Goal: Task Accomplishment & Management: Use online tool/utility

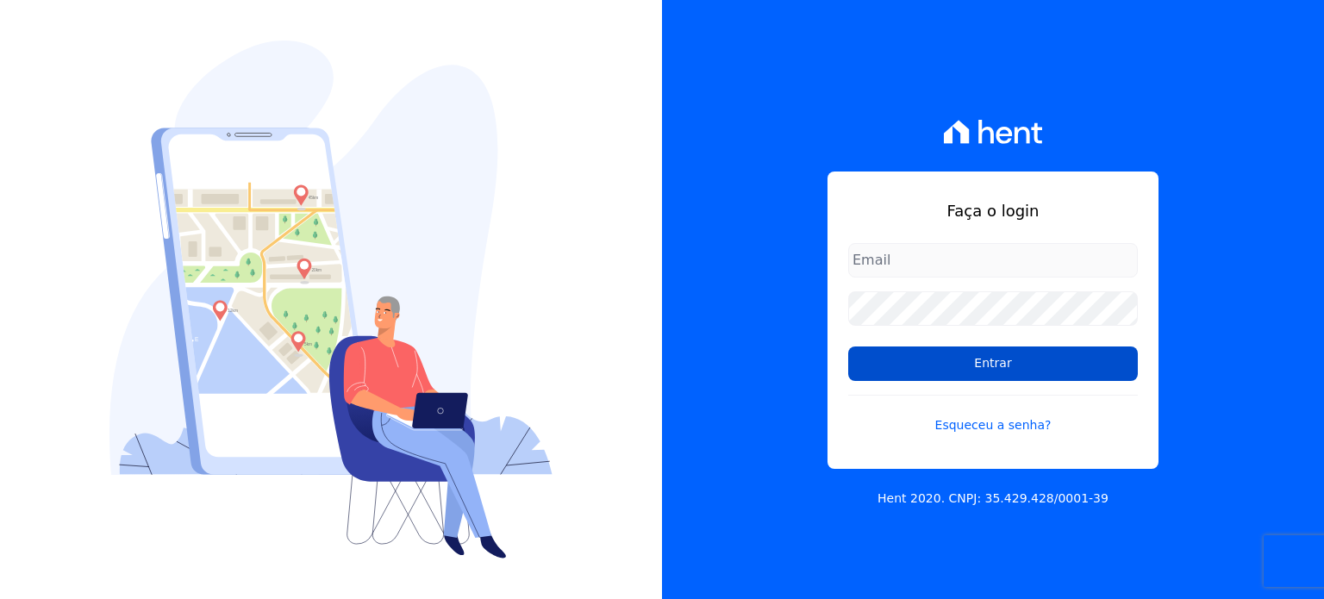
type input "[EMAIL_ADDRESS][DOMAIN_NAME]"
click at [996, 361] on input "Entrar" at bounding box center [993, 363] width 290 height 34
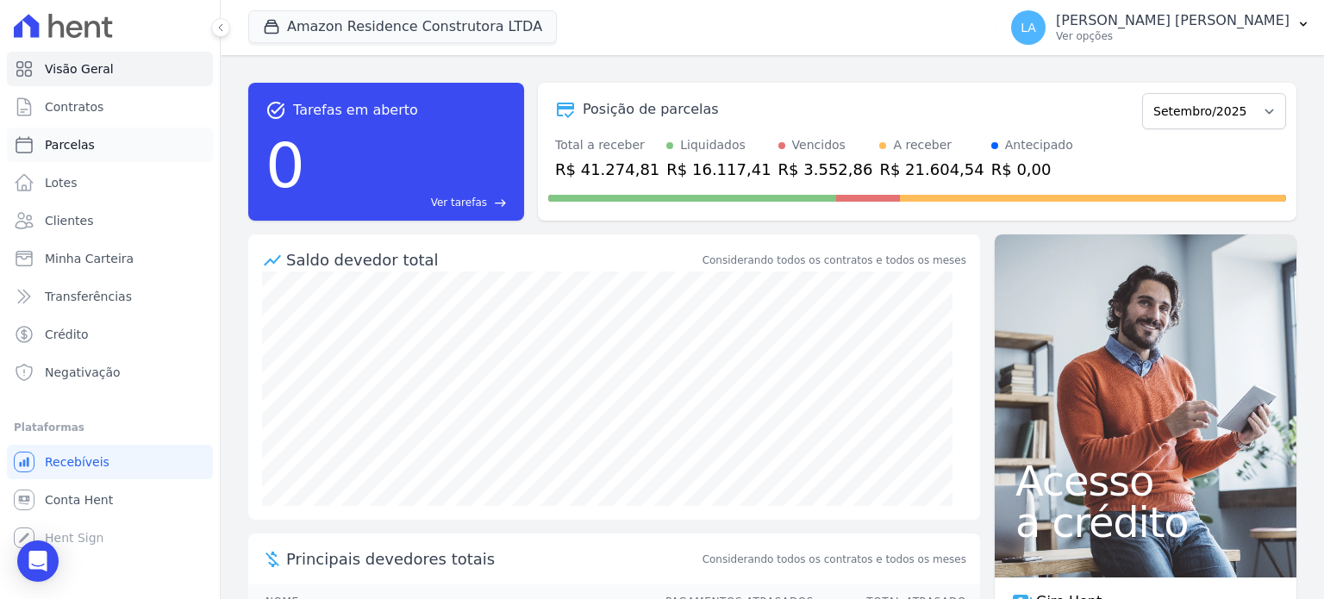
click at [72, 151] on span "Parcelas" at bounding box center [70, 144] width 50 height 17
select select
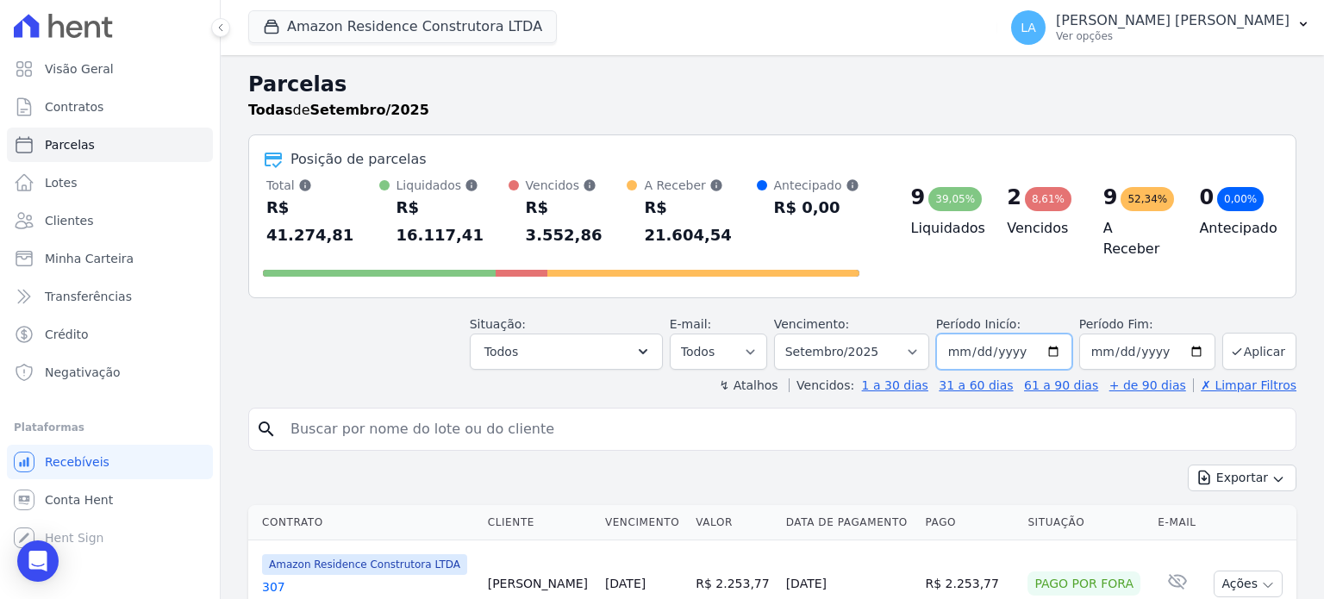
click at [1031, 334] on input "[DATE]" at bounding box center [1004, 352] width 136 height 36
click at [1052, 334] on input "[DATE]" at bounding box center [1004, 352] width 136 height 36
type input "[DATE]"
click at [1238, 334] on button "Aplicar" at bounding box center [1259, 351] width 74 height 37
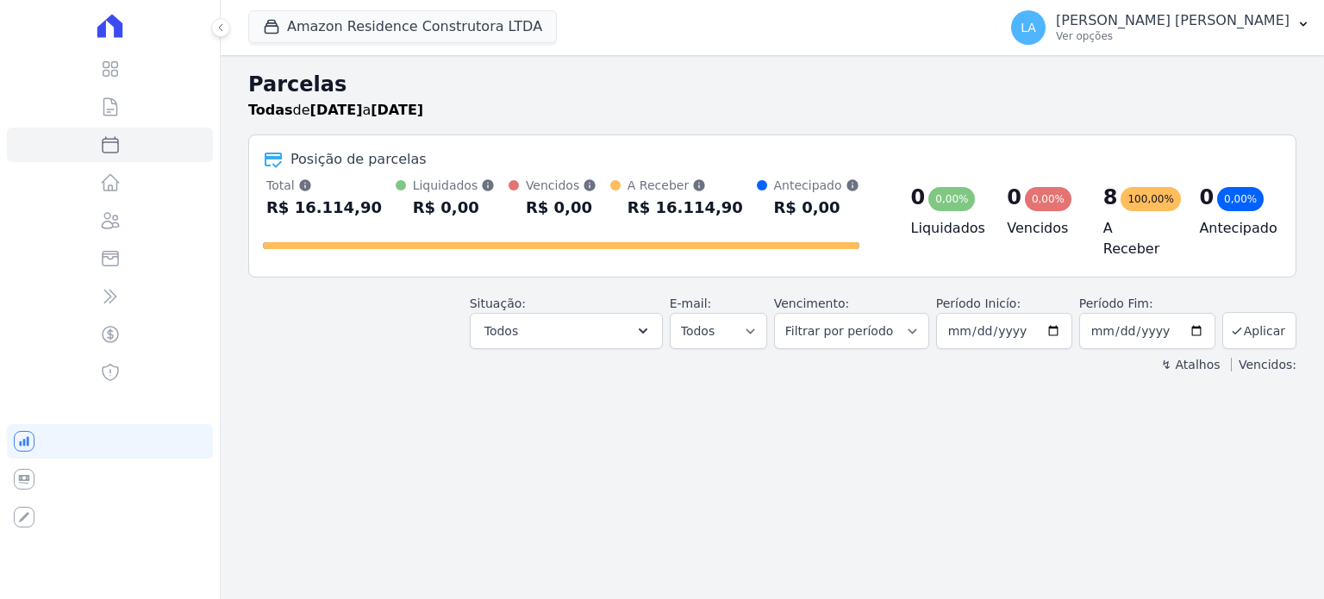
select select
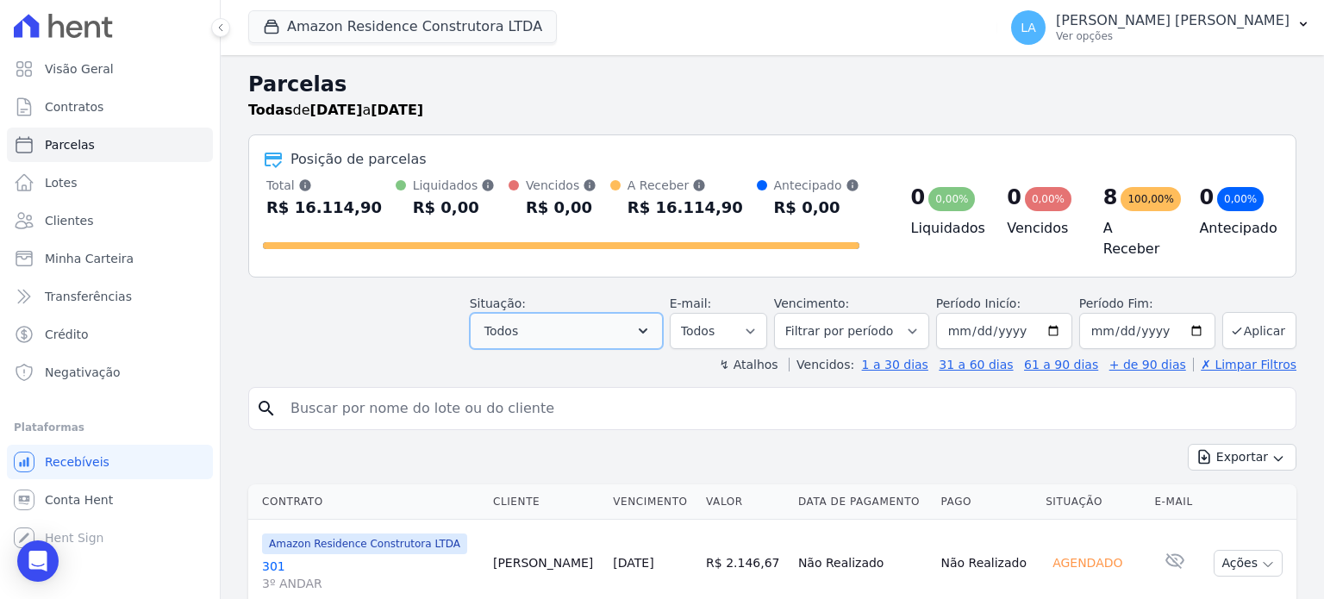
click at [647, 328] on icon "button" at bounding box center [643, 330] width 9 height 5
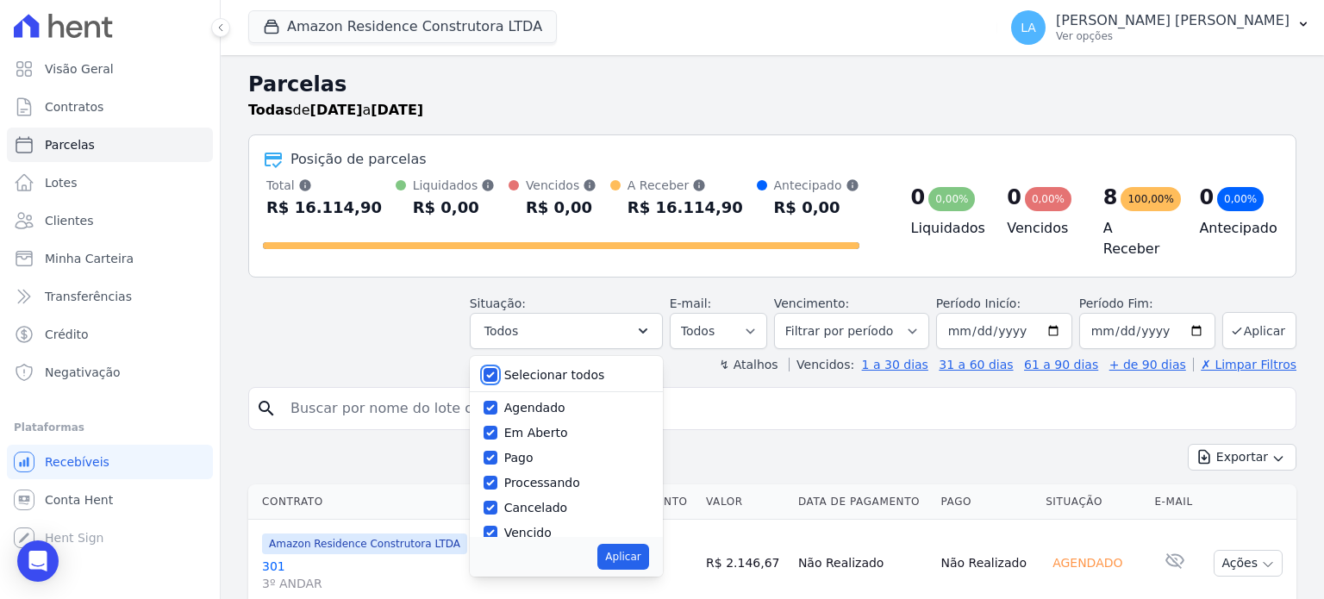
click at [497, 368] on input "Selecionar todos" at bounding box center [491, 375] width 14 height 14
checkbox input "false"
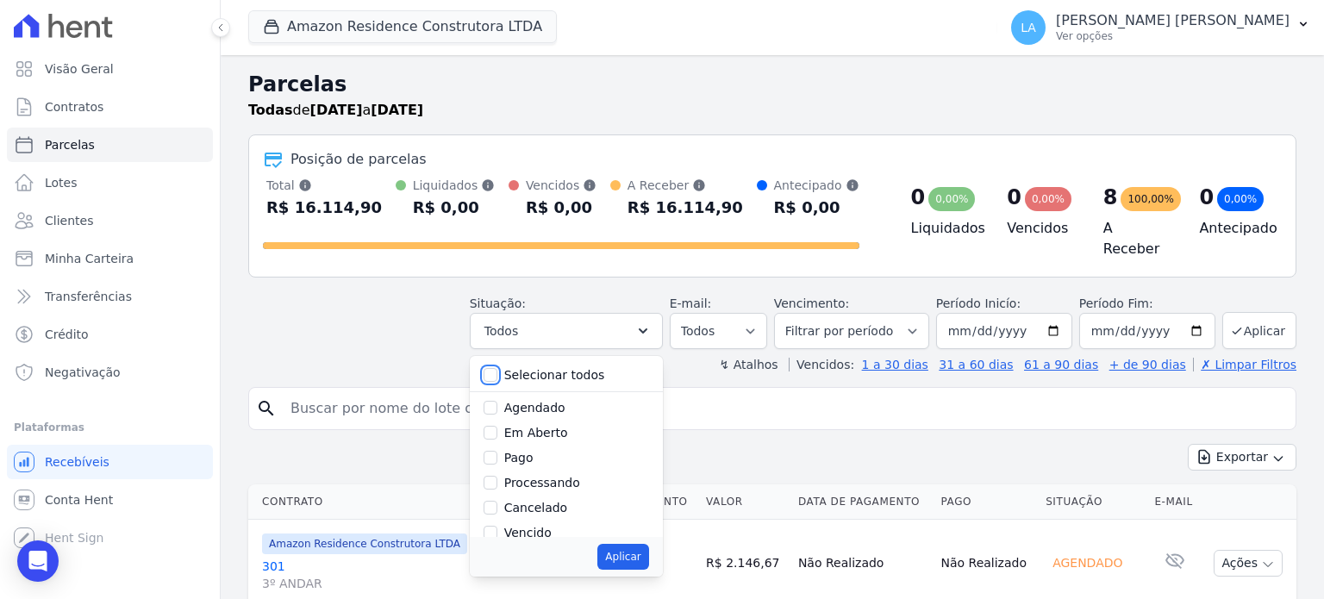
checkbox input "false"
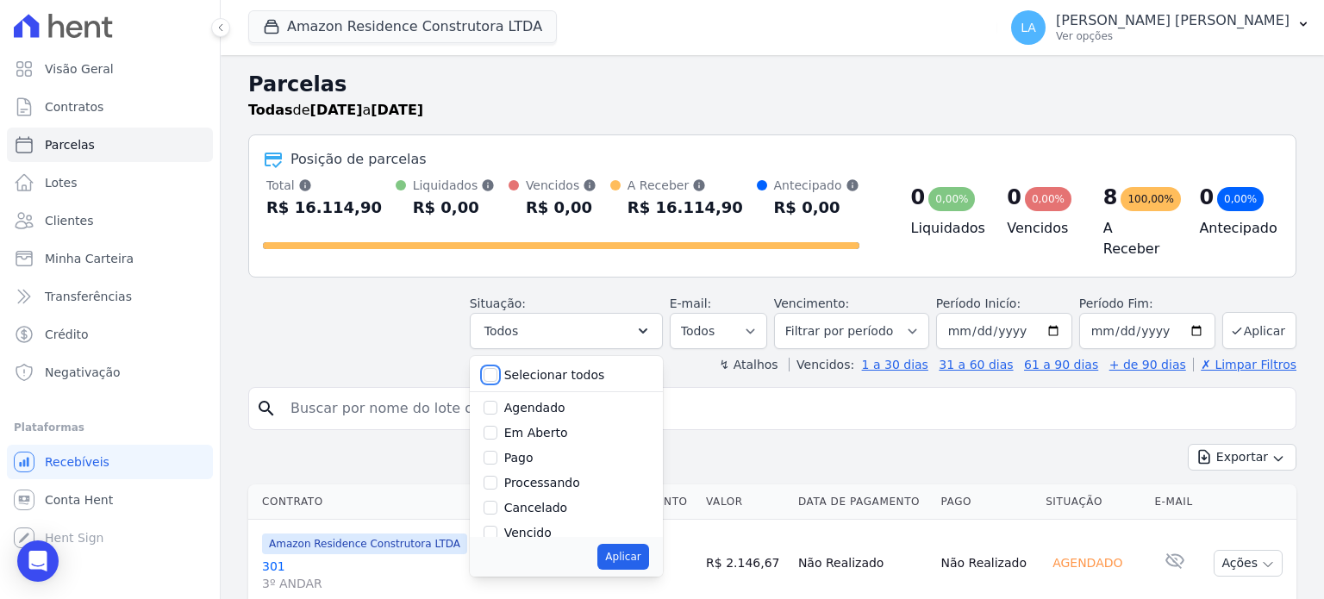
checkbox input "false"
click at [497, 402] on input "Agendado" at bounding box center [491, 408] width 14 height 14
checkbox input "true"
click at [643, 551] on button "Aplicar" at bounding box center [622, 557] width 51 height 26
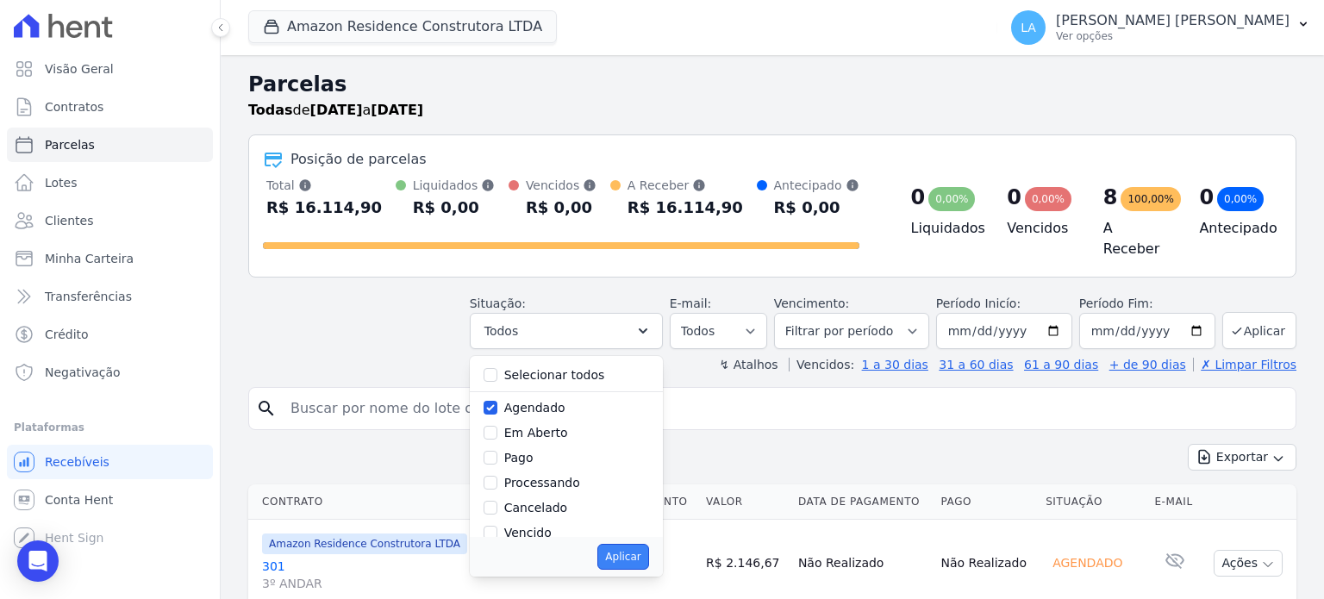
select select "scheduled"
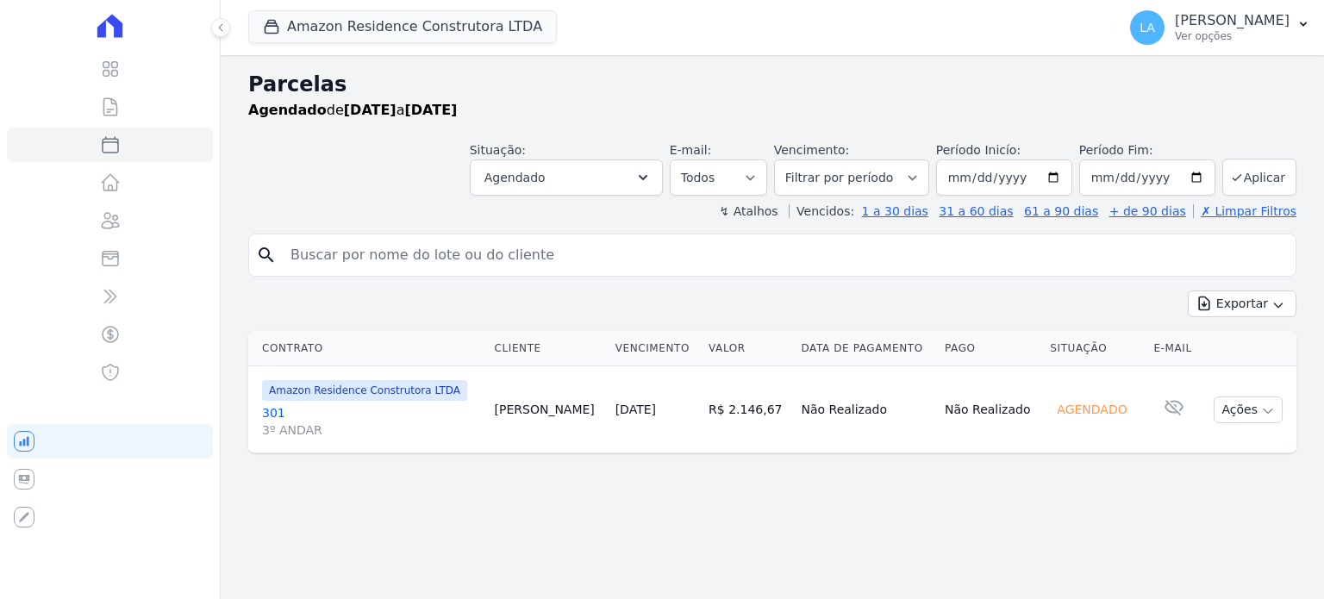
select select
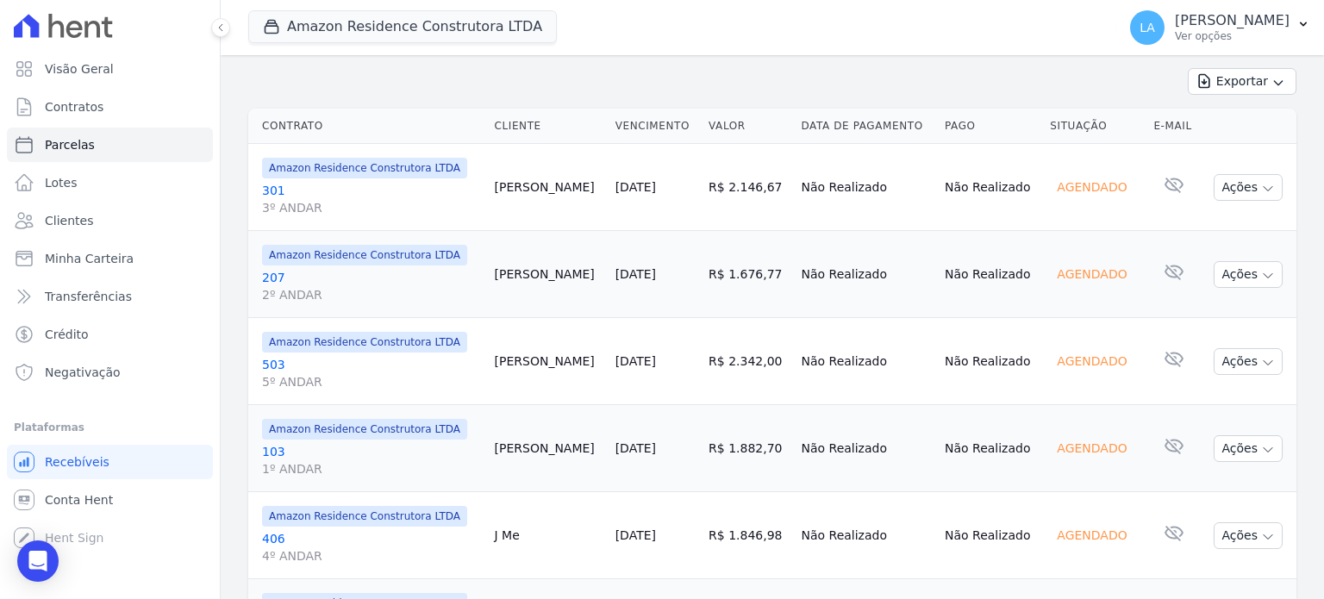
scroll to position [220, 0]
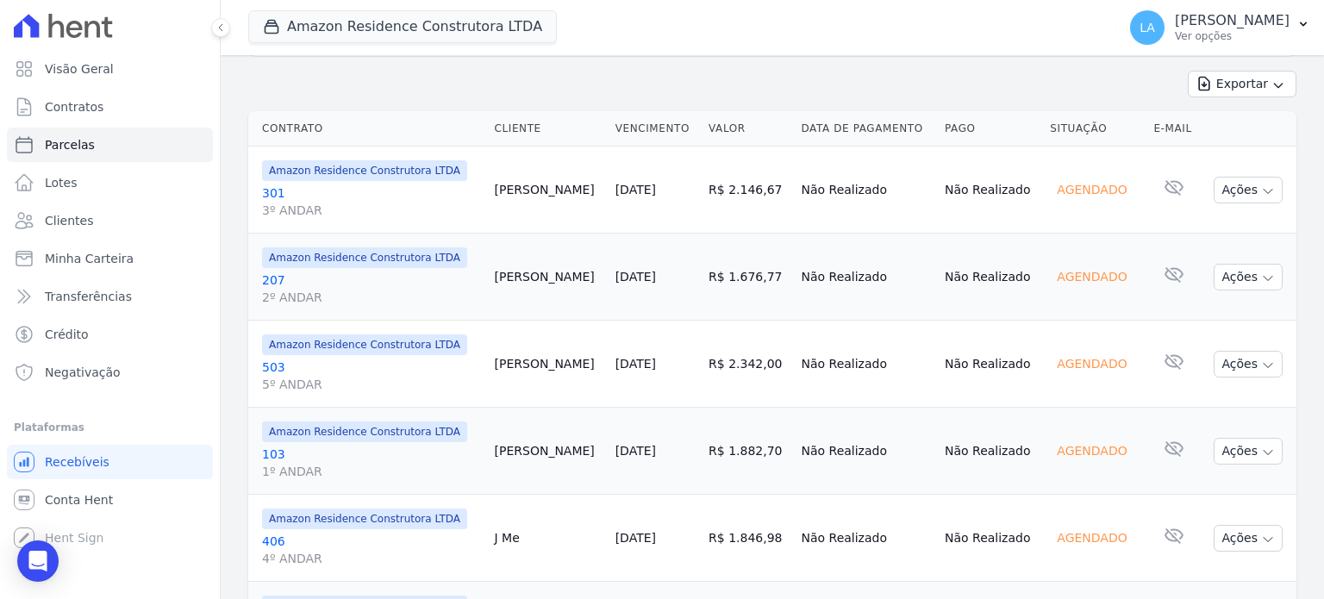
click at [273, 190] on link "301 3º ANDAR" at bounding box center [371, 201] width 219 height 34
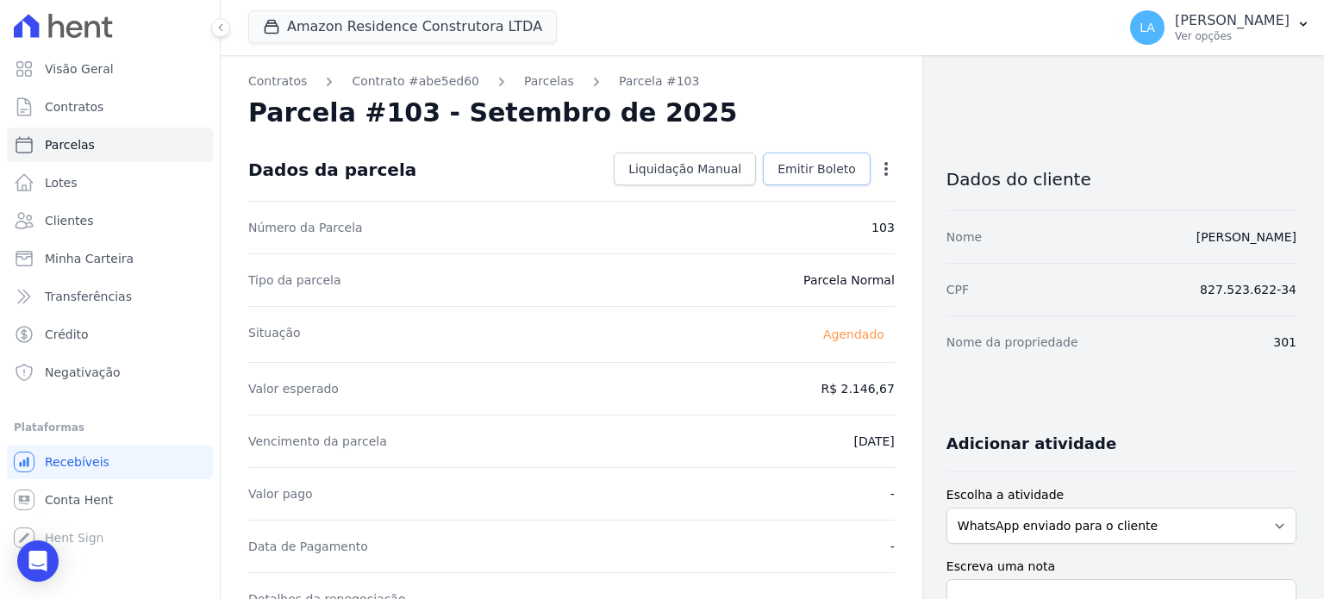
click at [827, 175] on span "Emitir Boleto" at bounding box center [816, 168] width 78 height 17
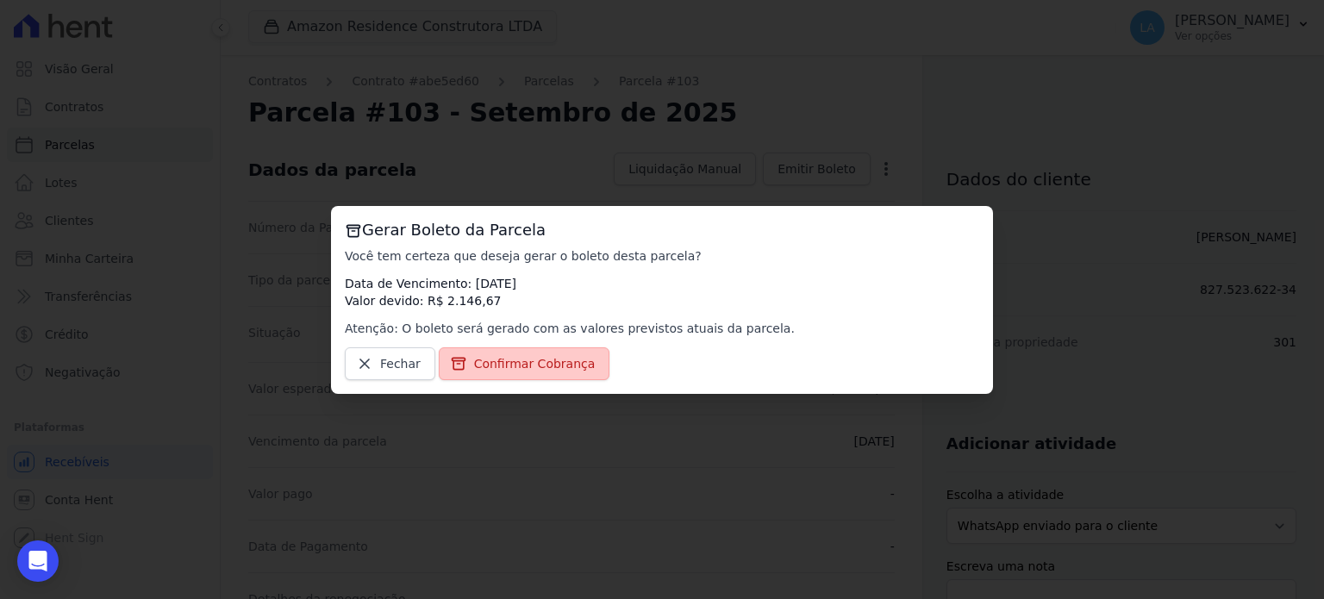
click at [530, 371] on span "Confirmar Cobrança" at bounding box center [535, 363] width 122 height 17
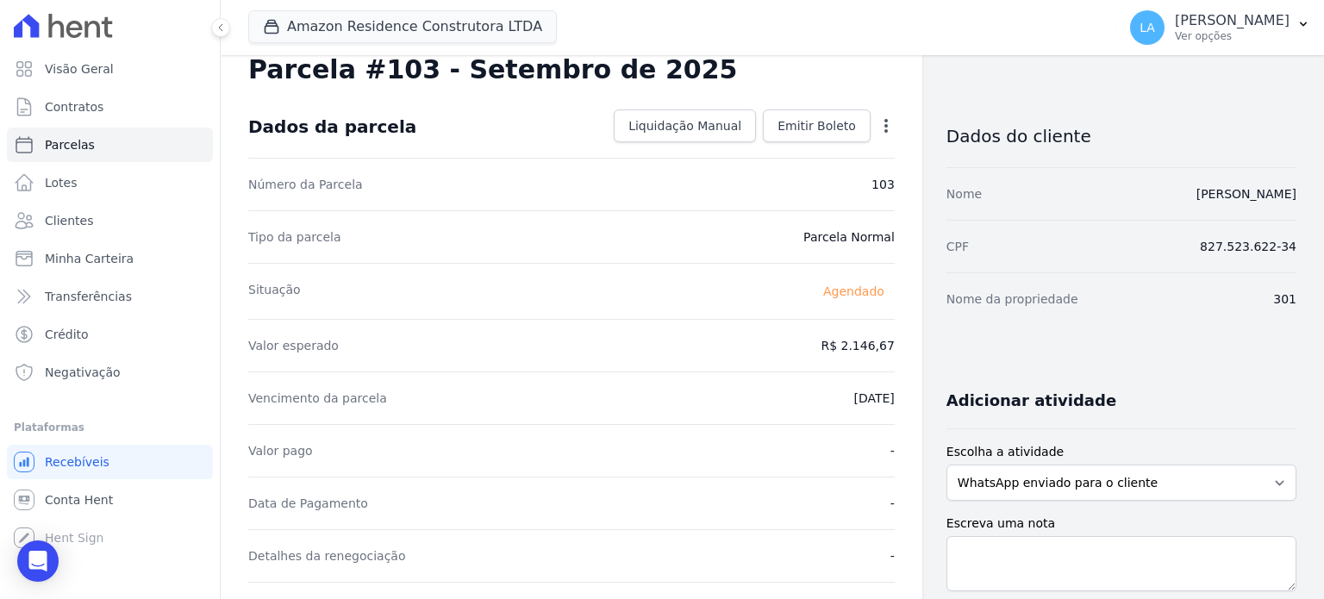
scroll to position [40, 0]
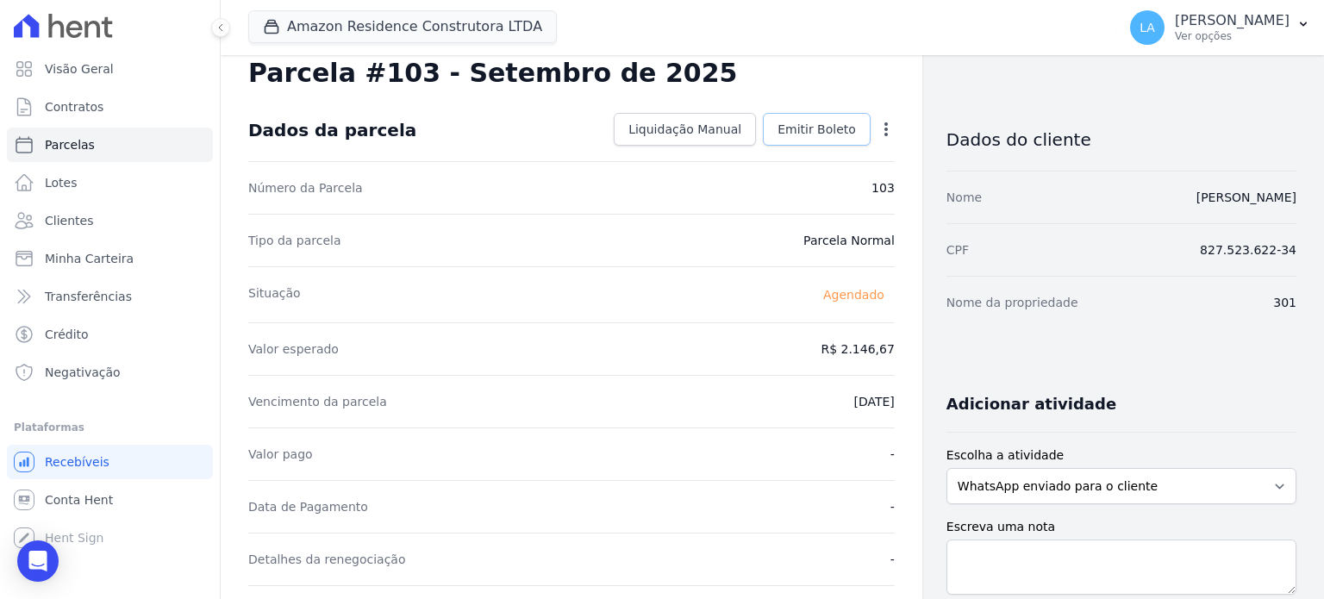
click at [820, 123] on span "Emitir Boleto" at bounding box center [816, 129] width 78 height 17
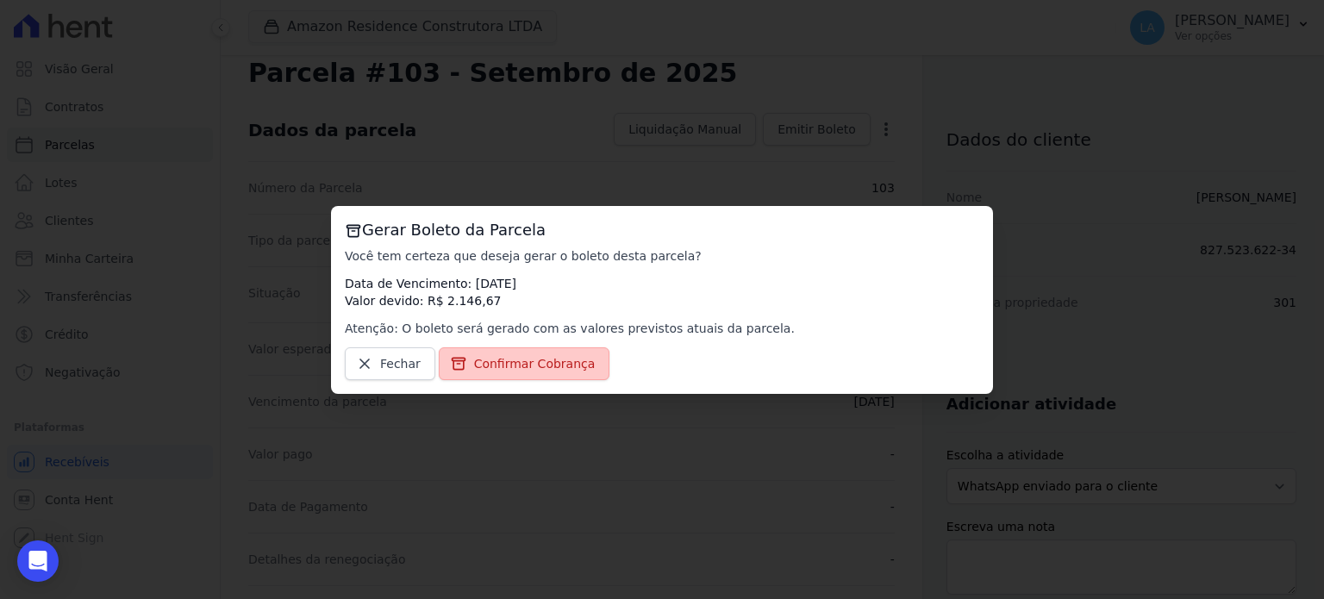
click at [543, 363] on span "Confirmar Cobrança" at bounding box center [535, 363] width 122 height 17
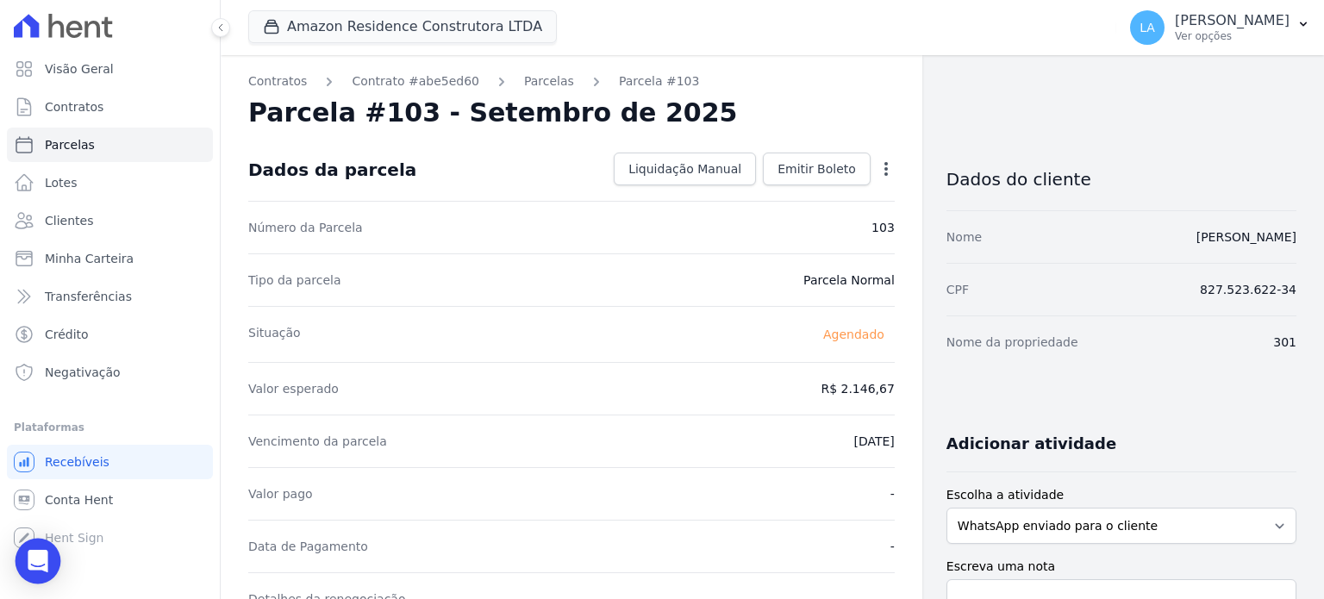
click at [43, 557] on icon "Open Intercom Messenger" at bounding box center [38, 561] width 20 height 22
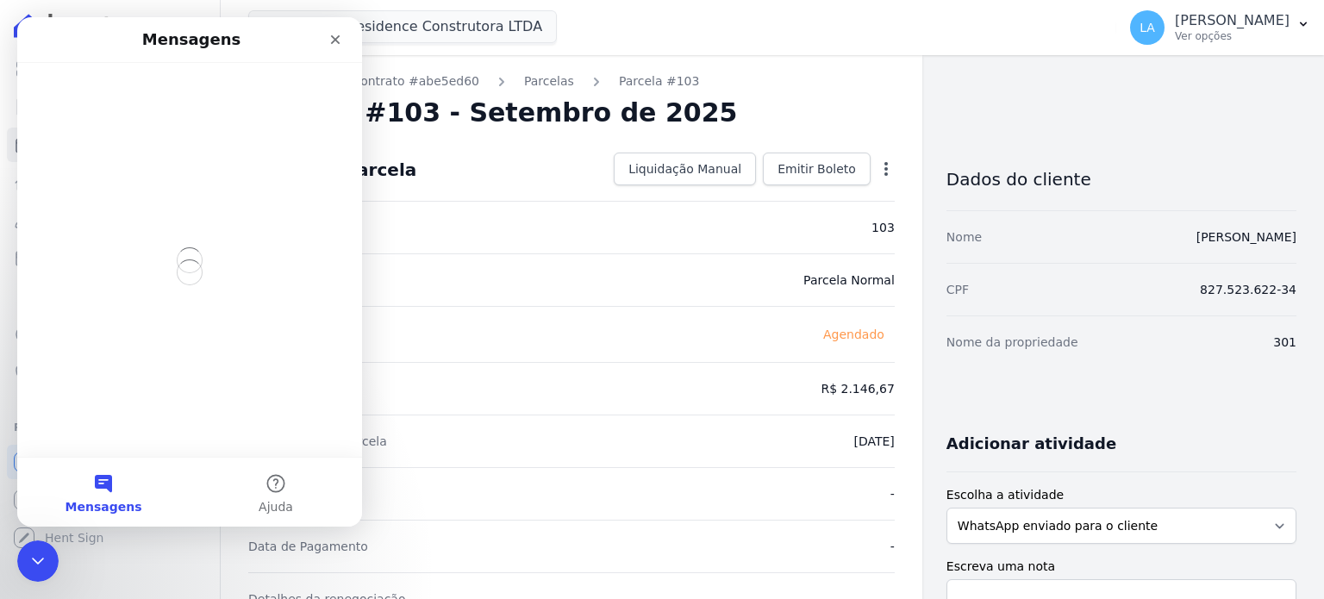
scroll to position [0, 0]
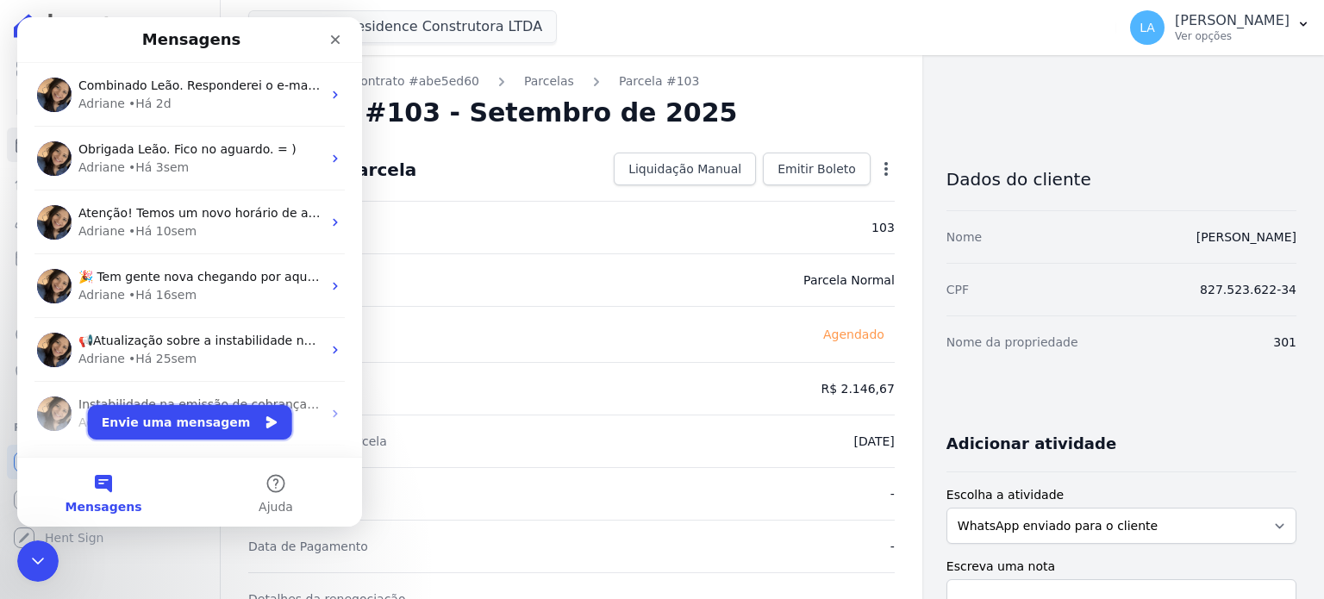
click at [185, 423] on button "Envie uma mensagem" at bounding box center [190, 422] width 204 height 34
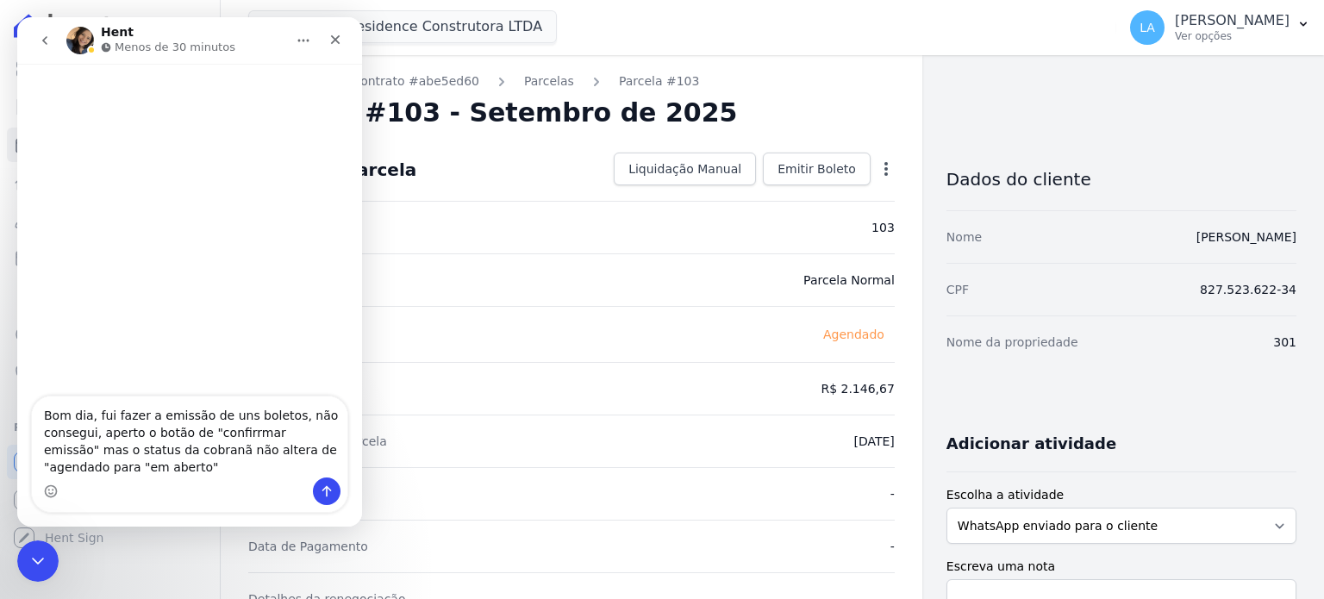
type textarea "Bom dia, fui fazer a emissão de uns boletos, não consegui, aperto o botão de "c…"
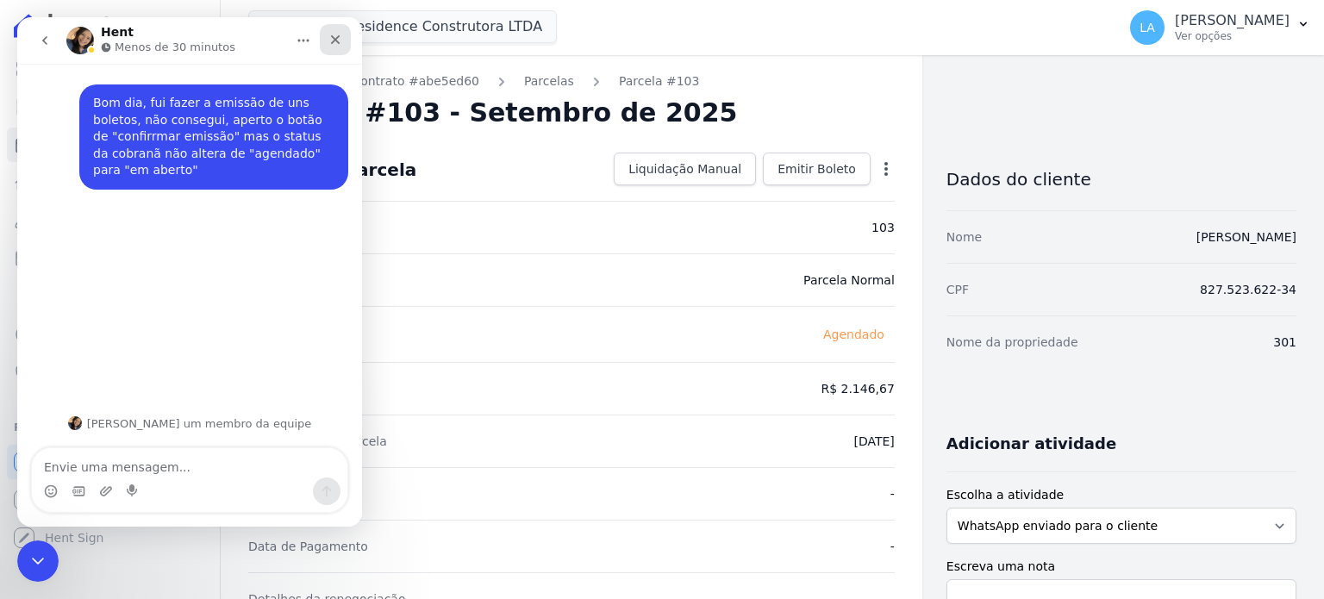
click at [338, 34] on icon "Fechar" at bounding box center [335, 40] width 14 height 14
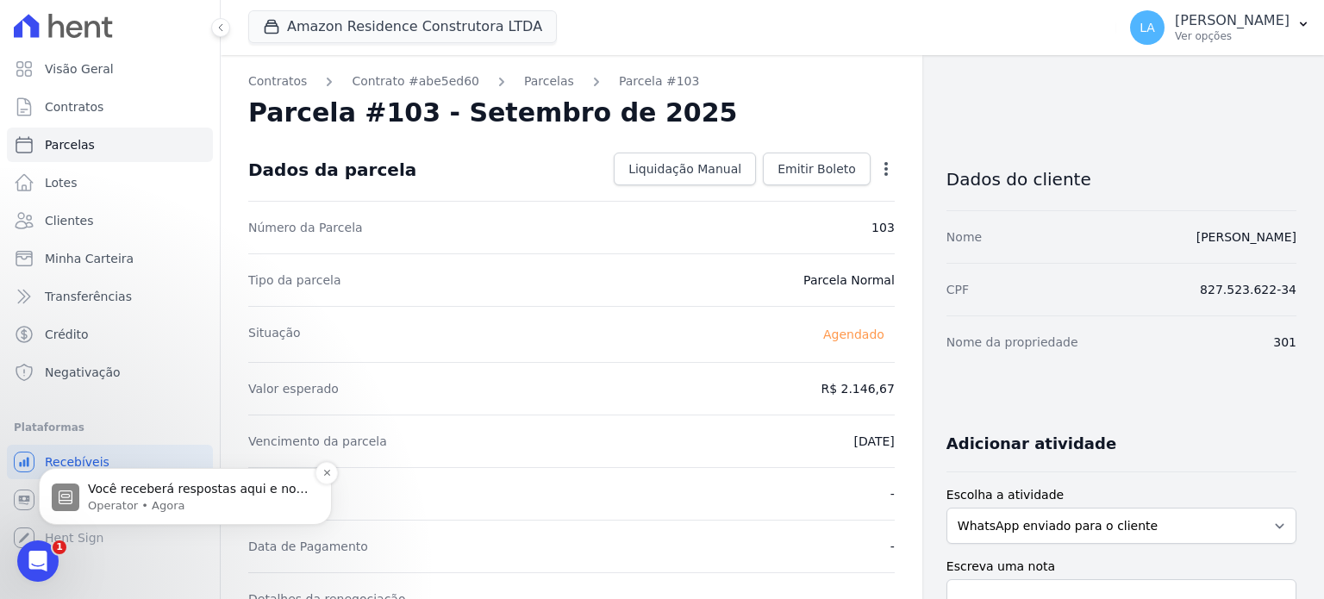
click at [246, 496] on p "Você receberá respostas aqui e no seu e-mail: ✉️ amresidence2@hotmail.com Nosso…" at bounding box center [199, 489] width 222 height 17
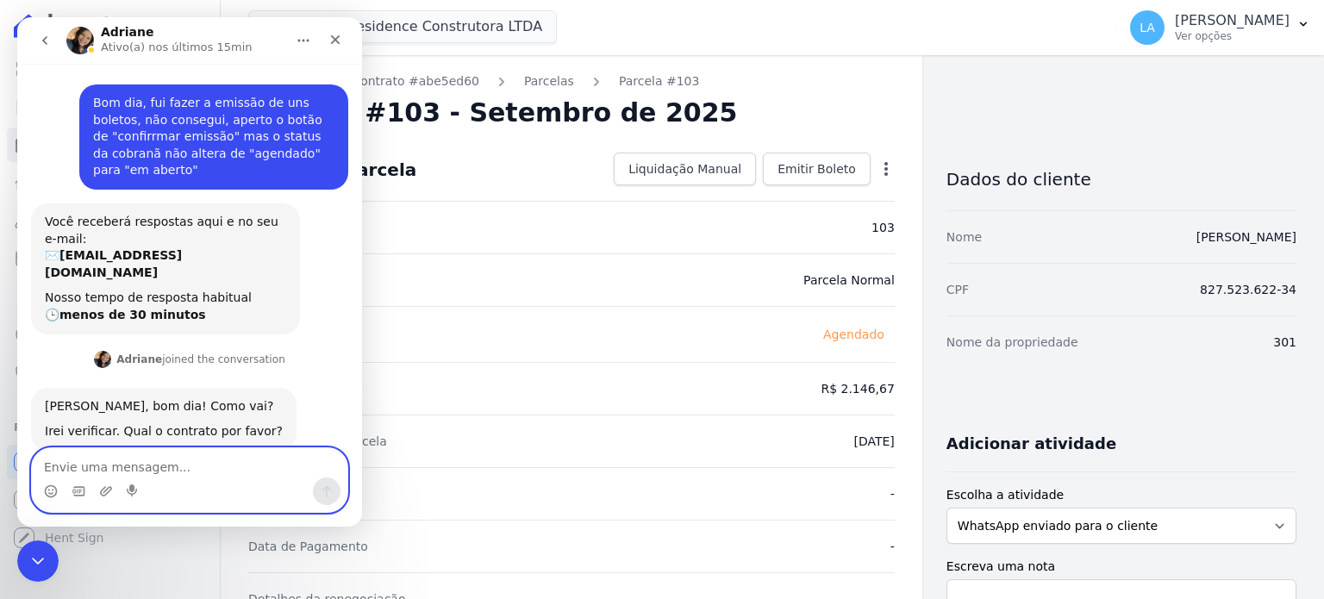
scroll to position [3, 0]
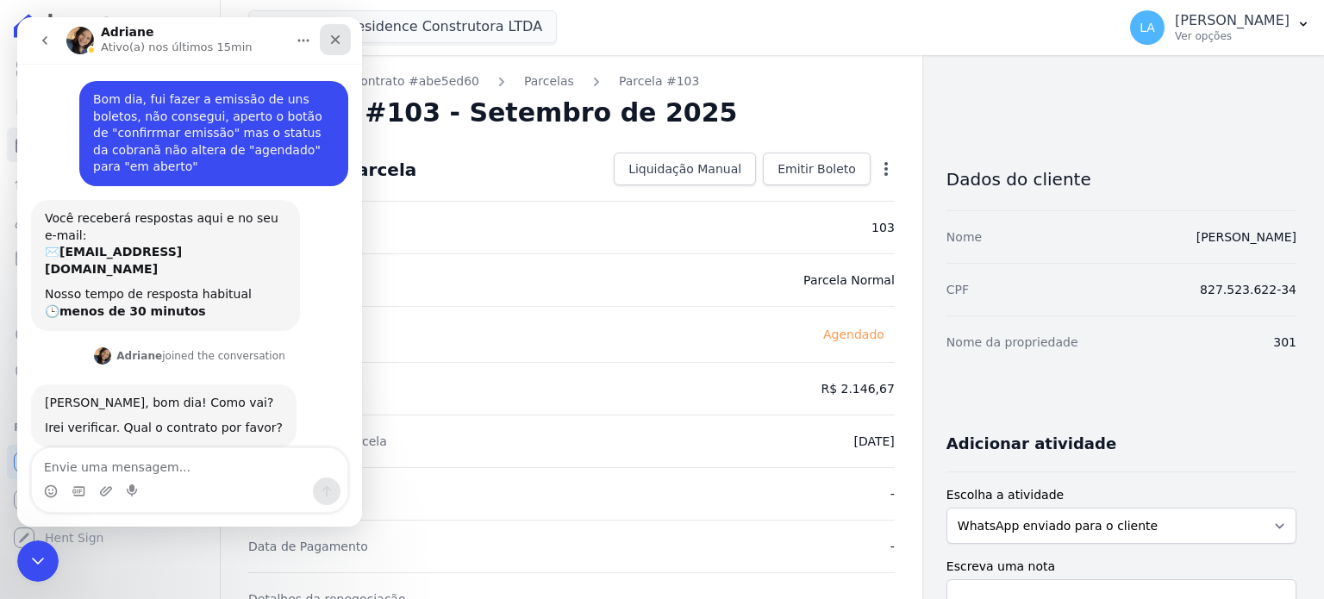
click at [345, 44] on div "Fechar" at bounding box center [335, 39] width 31 height 31
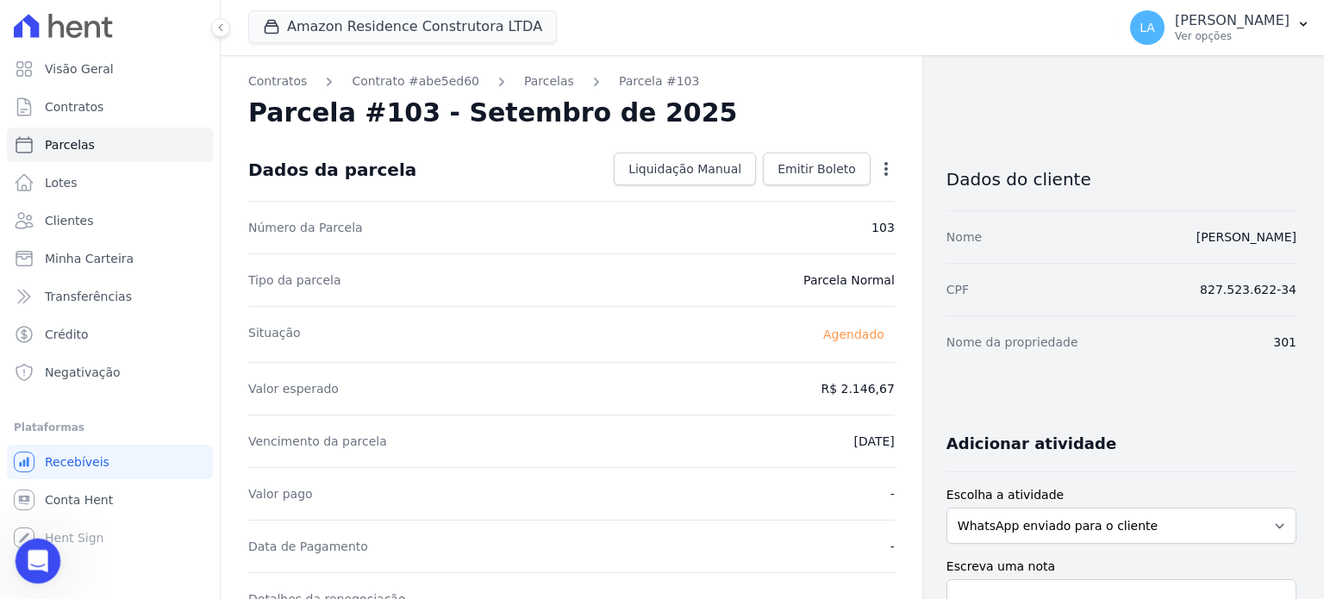
click at [47, 551] on div "Abertura do Messenger da Intercom" at bounding box center [35, 558] width 57 height 57
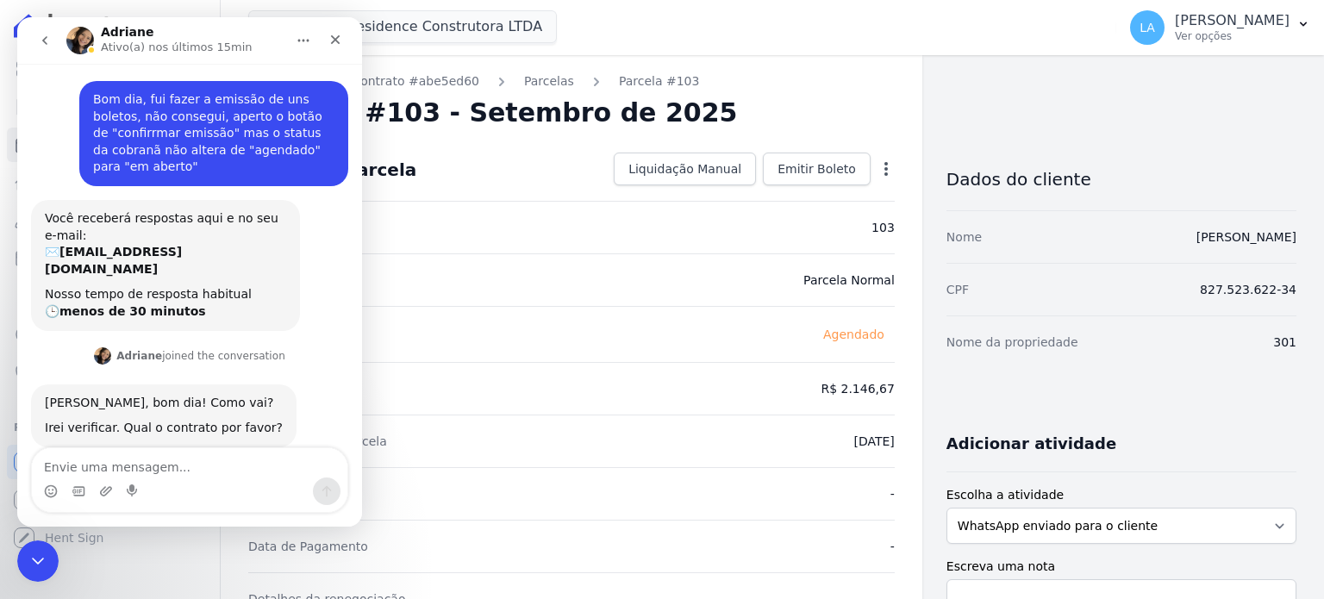
click at [84, 465] on textarea "Envie uma mensagem..." at bounding box center [189, 462] width 315 height 29
type textarea "301"
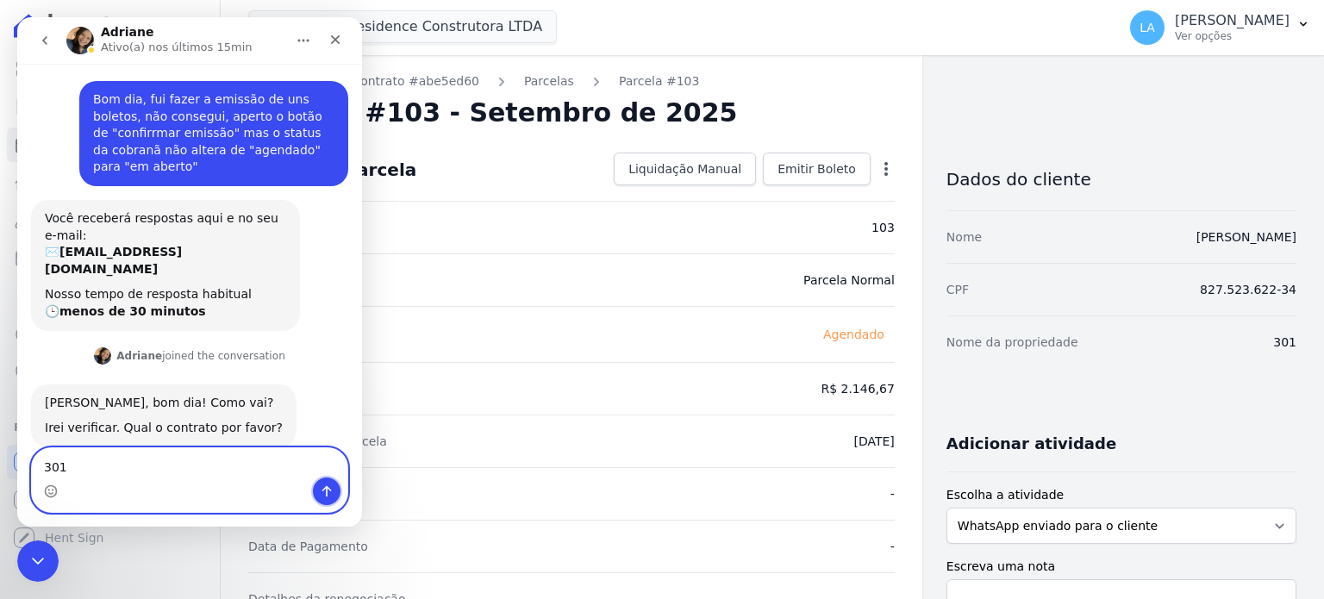
click at [331, 488] on icon "Enviar uma mensagem" at bounding box center [327, 491] width 14 height 14
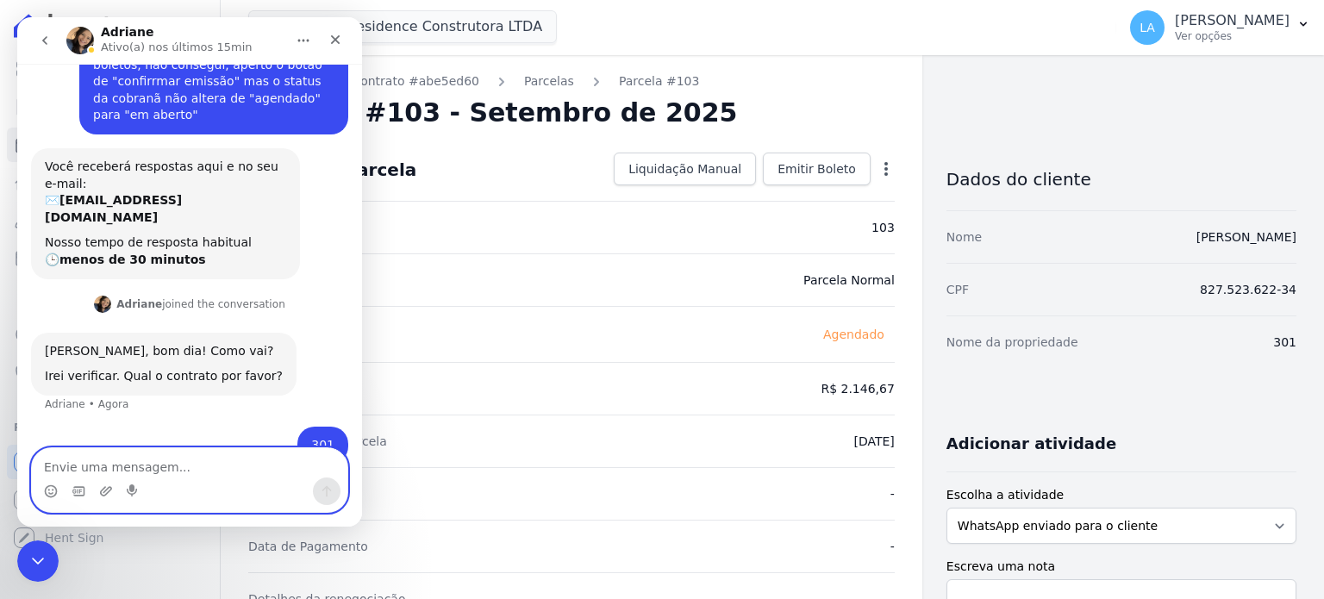
scroll to position [55, 0]
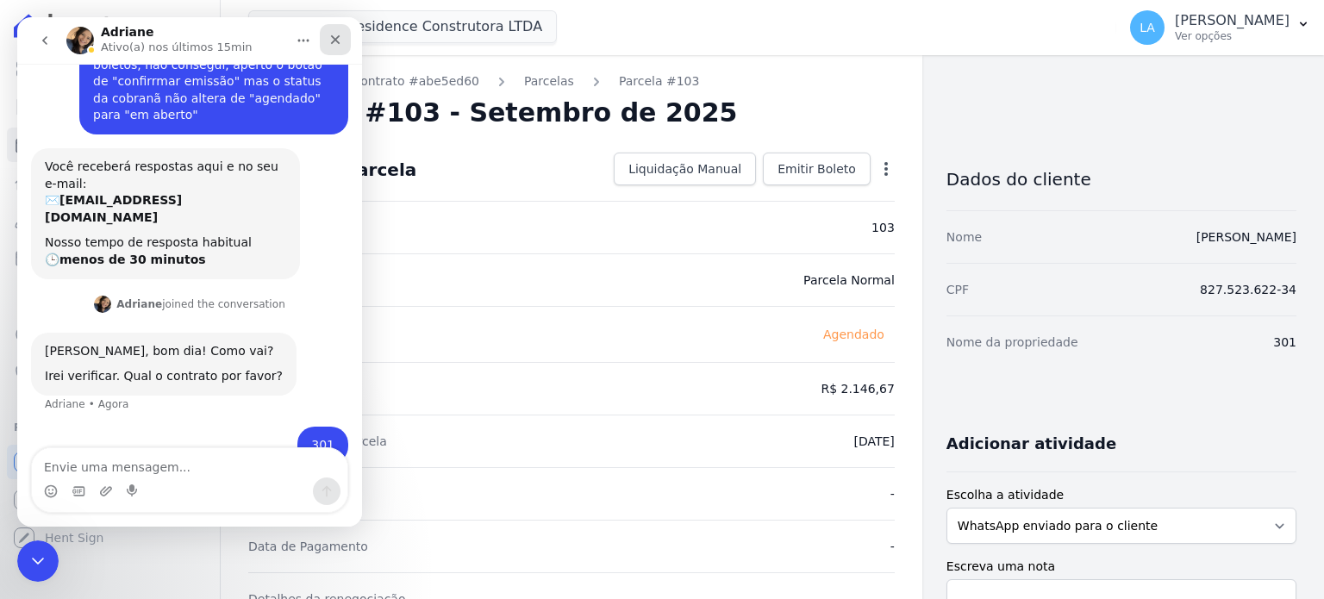
click at [334, 34] on icon "Fechar" at bounding box center [335, 40] width 14 height 14
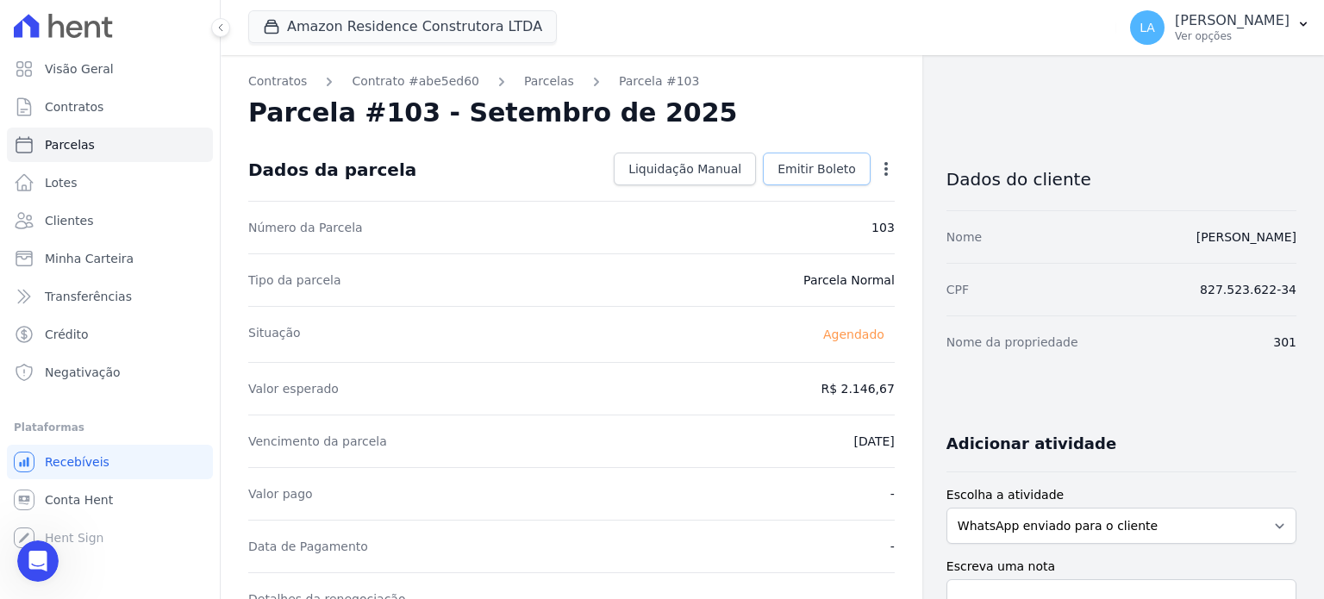
click at [818, 167] on span "Emitir Boleto" at bounding box center [816, 168] width 78 height 17
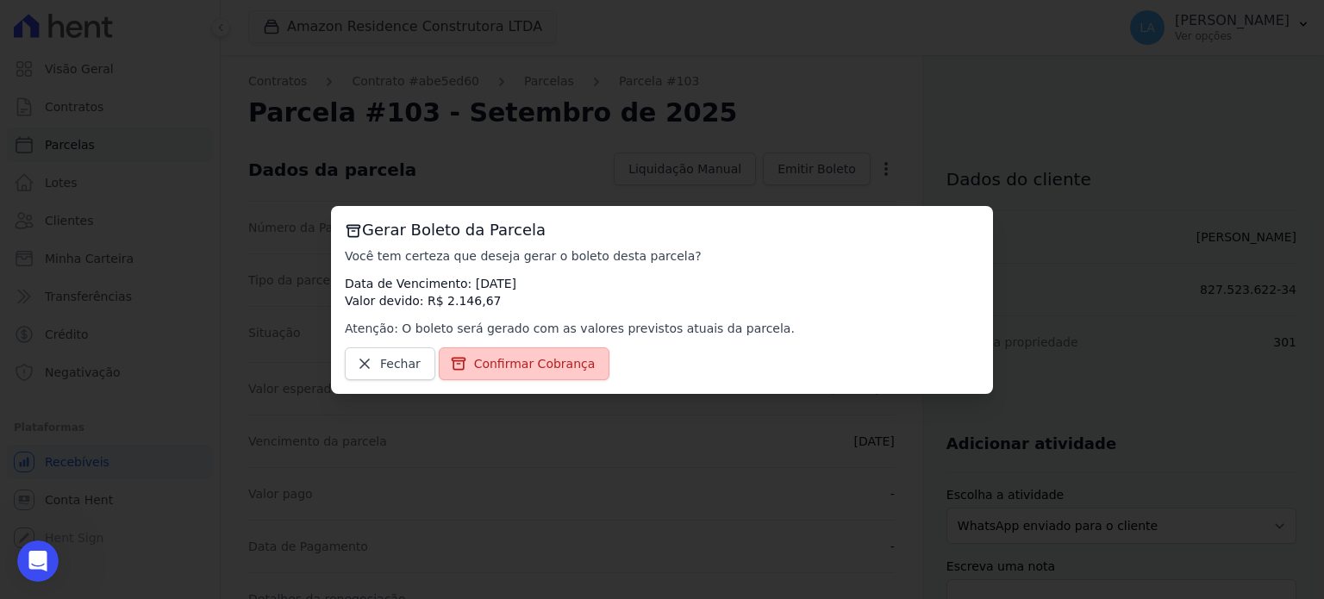
click at [563, 366] on span "Confirmar Cobrança" at bounding box center [535, 363] width 122 height 17
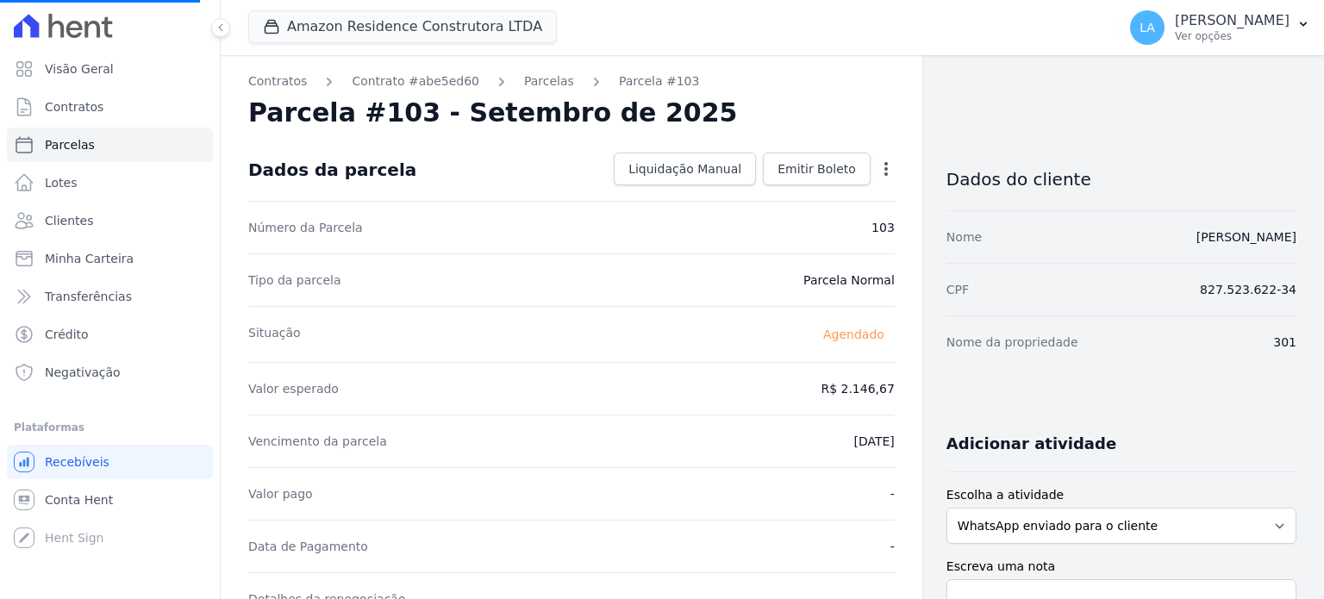
select select
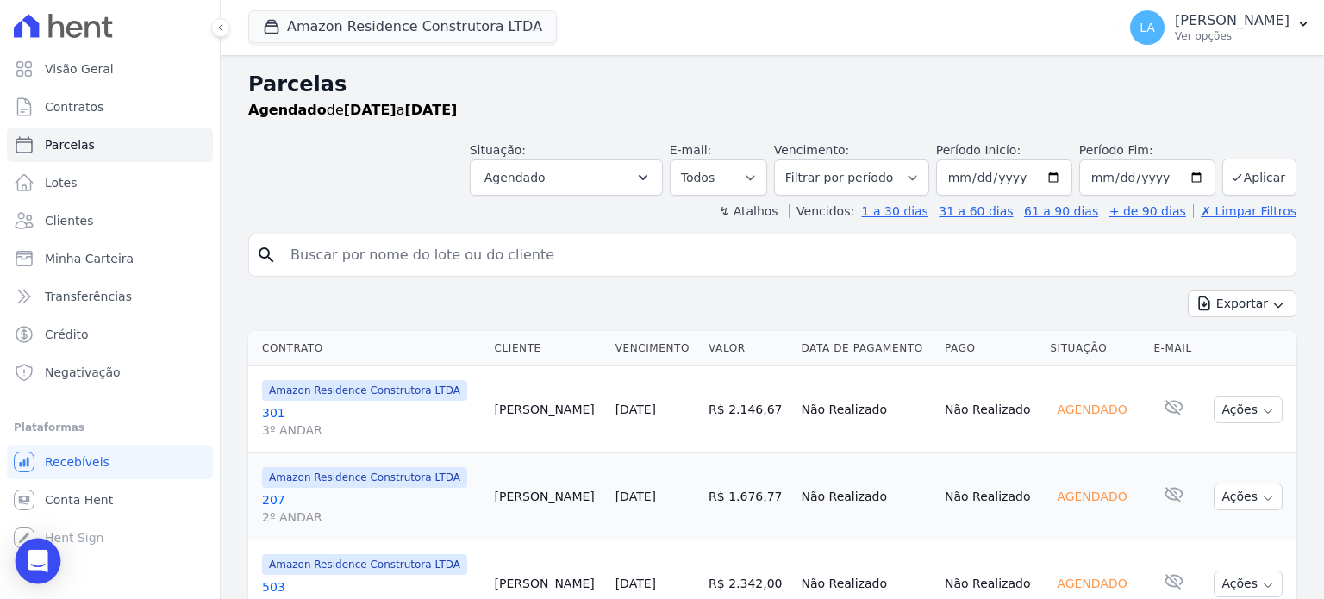
click at [36, 553] on icon "Open Intercom Messenger" at bounding box center [38, 561] width 20 height 22
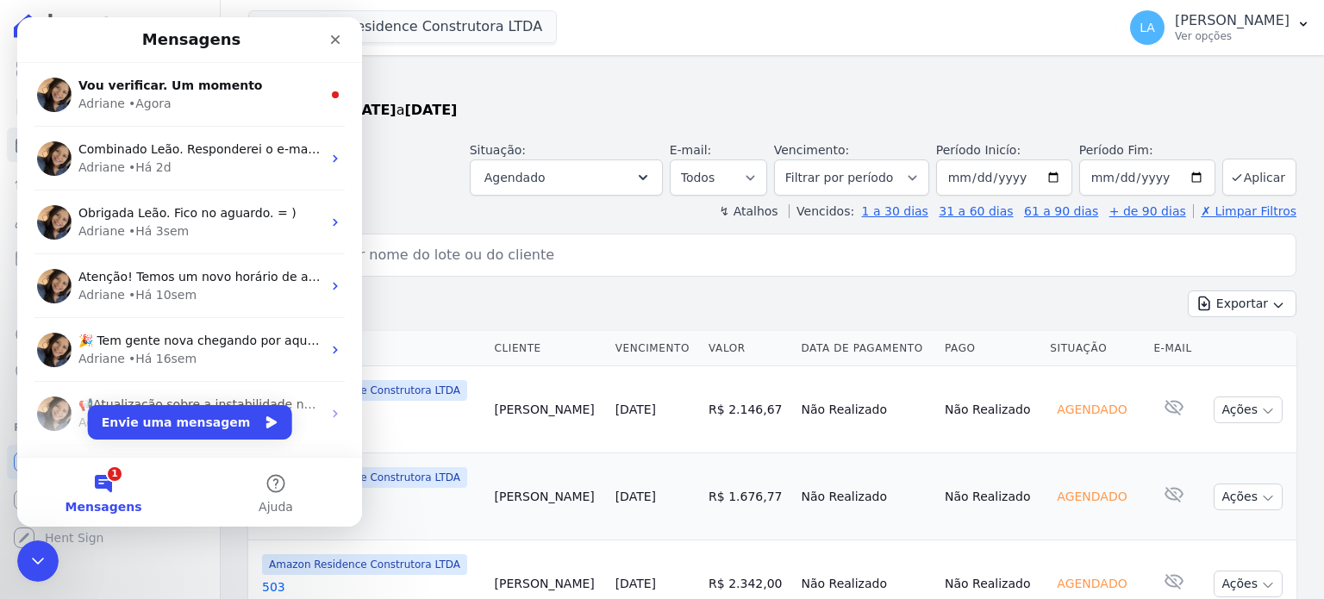
click at [109, 497] on button "1 Mensagens" at bounding box center [103, 492] width 172 height 69
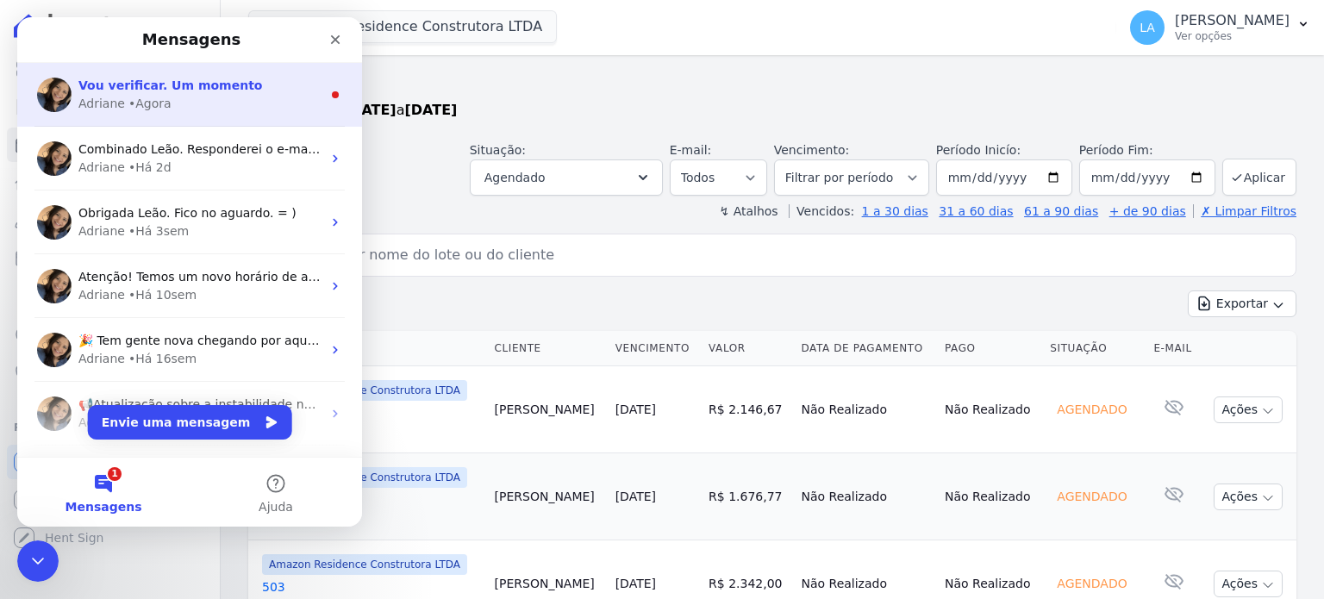
click at [162, 106] on div "• Agora" at bounding box center [149, 104] width 43 height 18
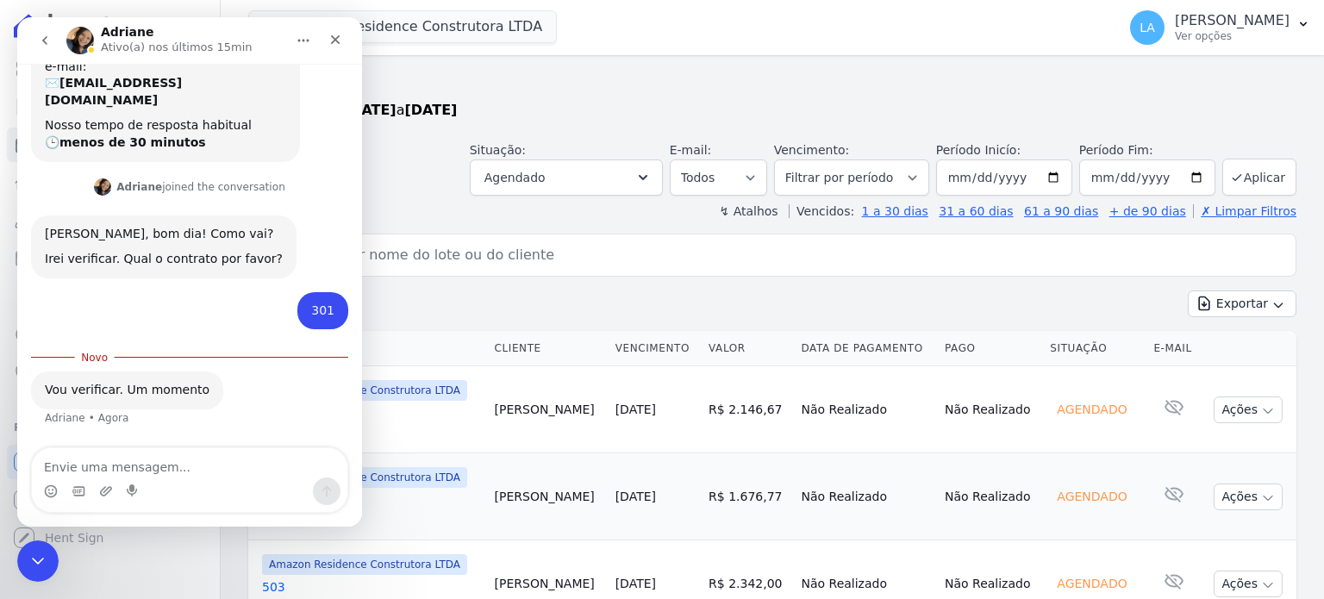
scroll to position [135, 0]
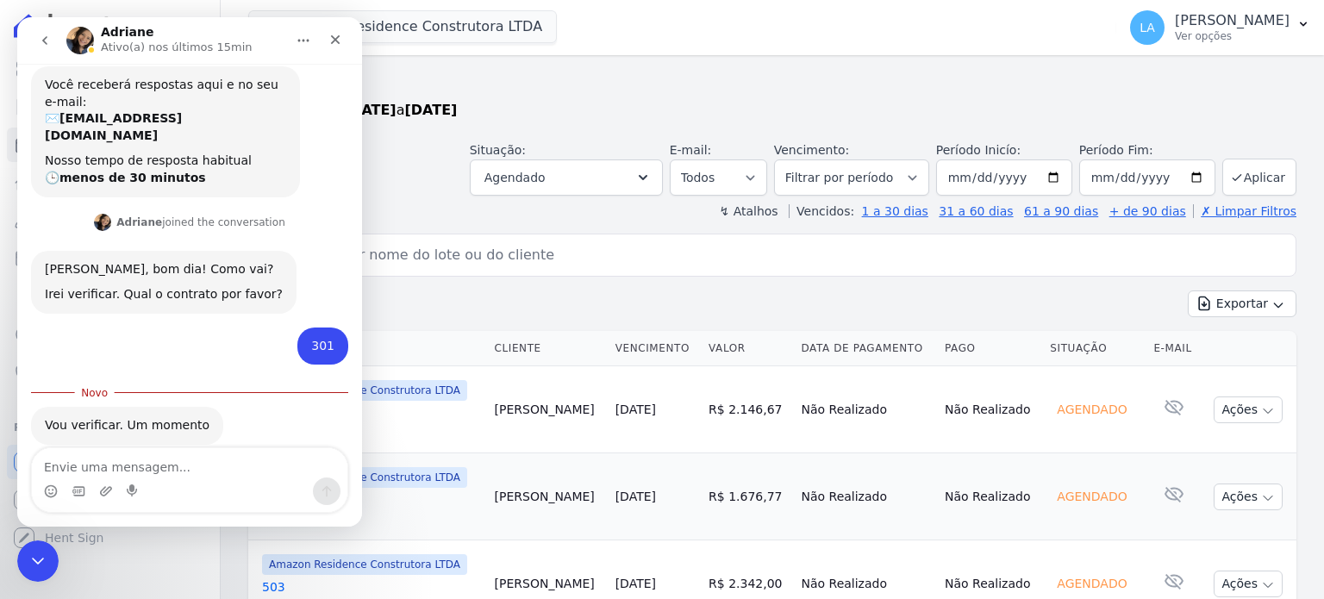
click at [127, 470] on textarea "Envie uma mensagem..." at bounding box center [189, 462] width 315 height 29
type textarea "vou precisar também outros."
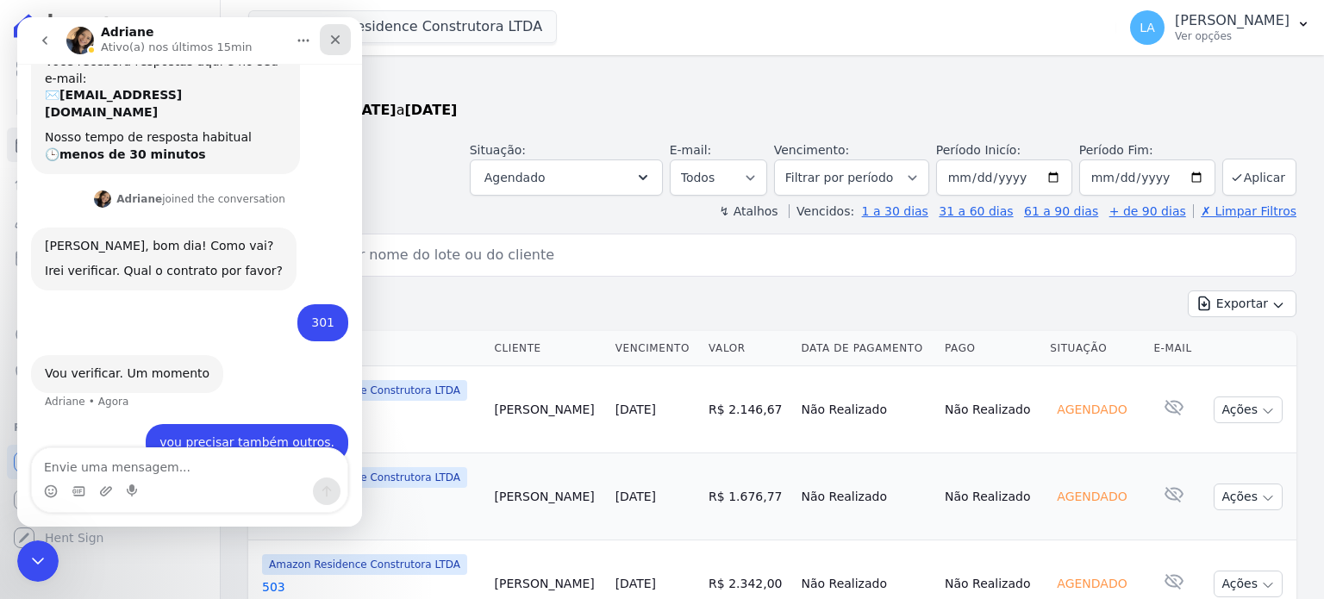
click at [331, 41] on icon "Fechar" at bounding box center [335, 40] width 14 height 14
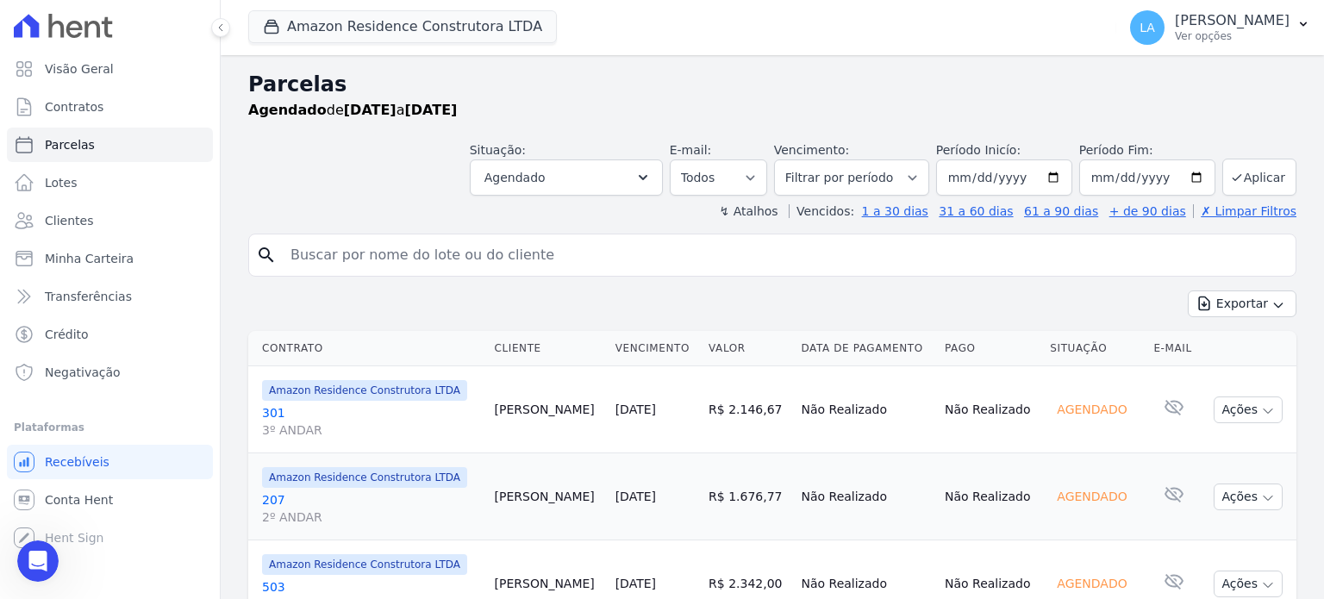
scroll to position [158, 0]
click at [277, 502] on link "207 2º ANDAR" at bounding box center [371, 508] width 219 height 34
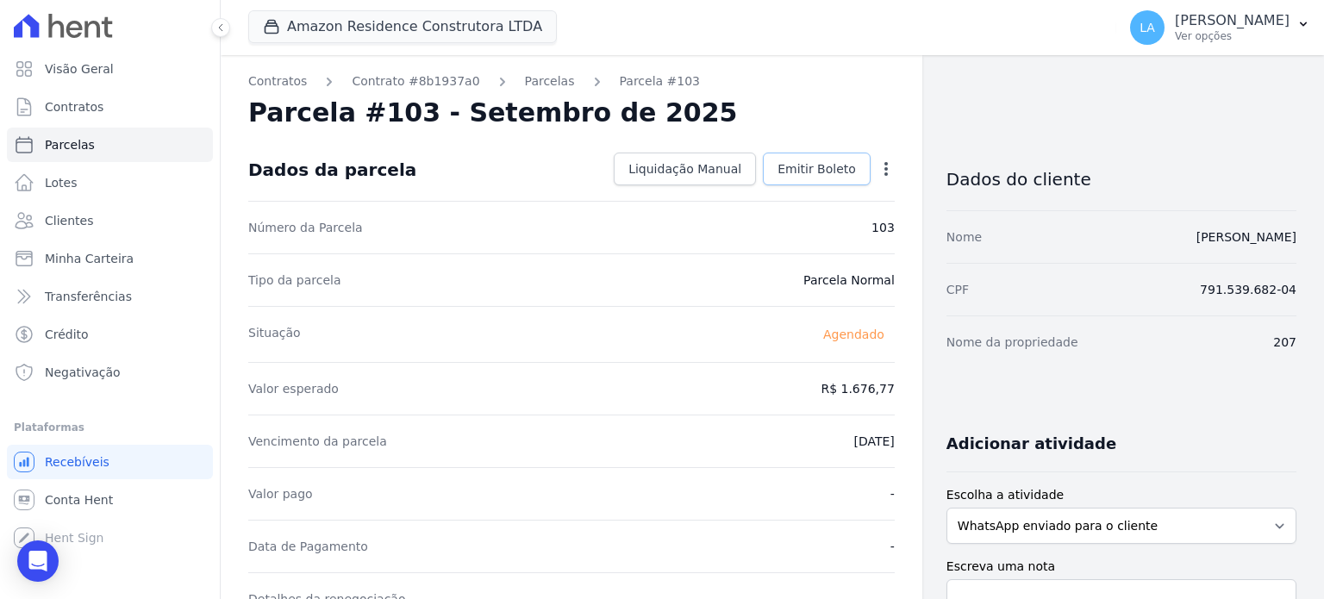
click at [817, 168] on span "Emitir Boleto" at bounding box center [816, 168] width 78 height 17
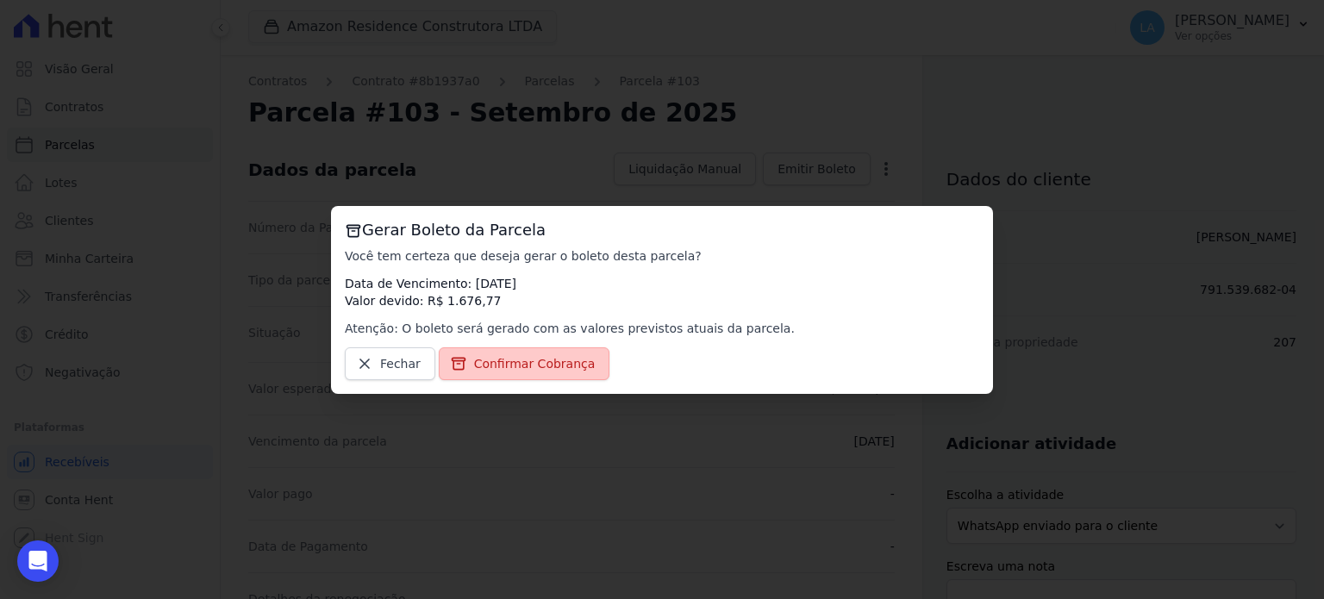
click at [556, 366] on span "Confirmar Cobrança" at bounding box center [535, 363] width 122 height 17
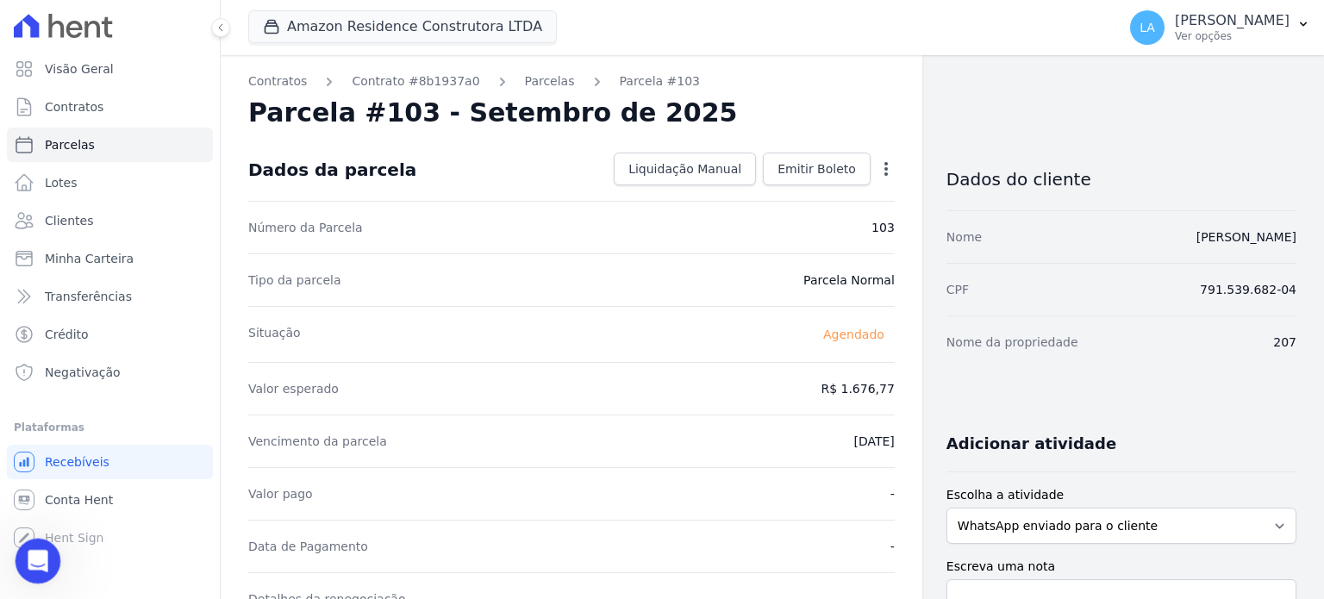
click at [49, 554] on icon "Abertura do Messenger da Intercom" at bounding box center [36, 559] width 28 height 28
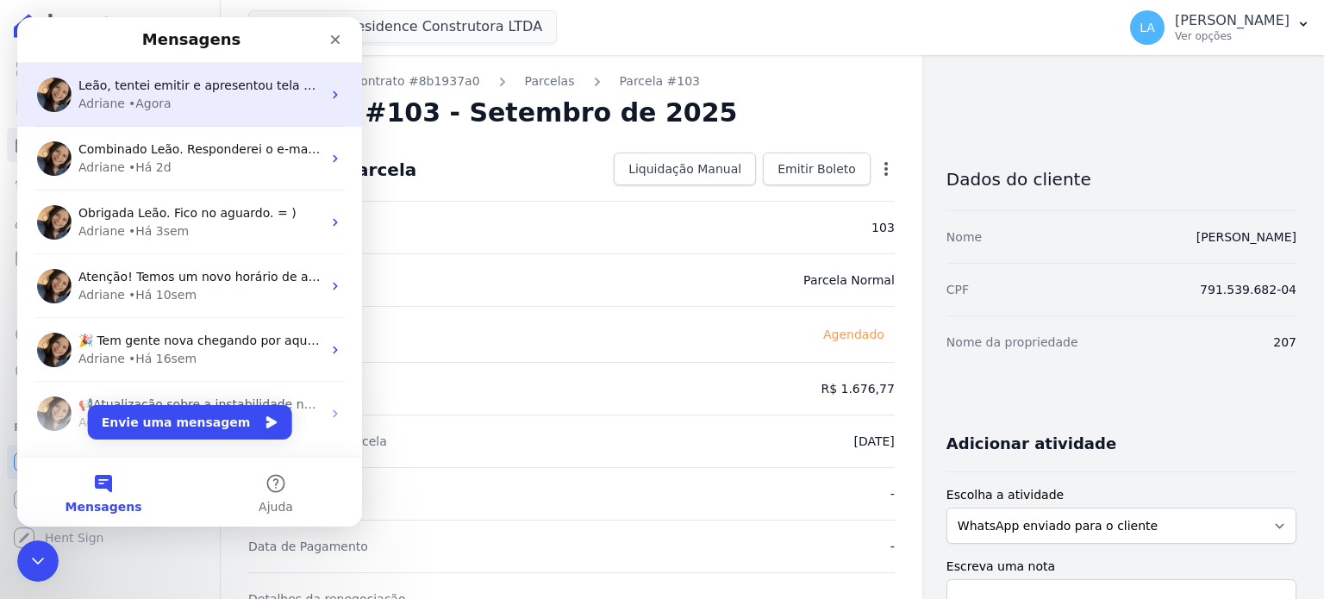
click at [221, 99] on div "Adriane • Agora" at bounding box center [199, 104] width 243 height 18
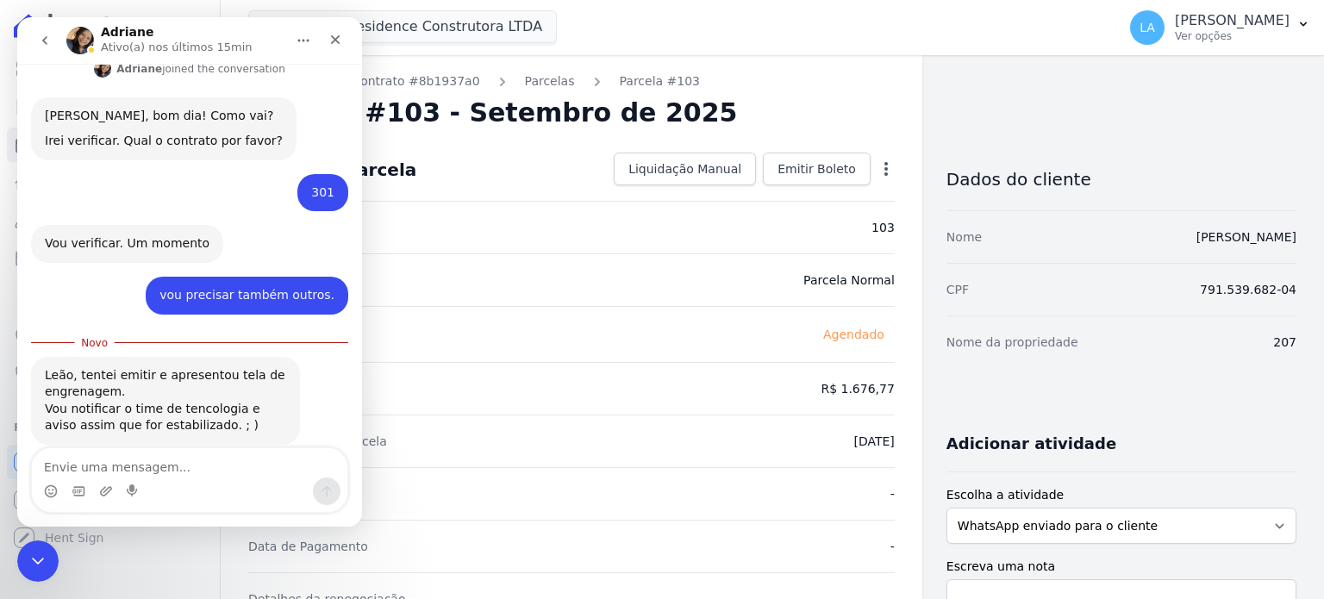
scroll to position [289, 0]
type textarea "O"
type textarea "T"
type textarea "Ok. Fico no aguardo."
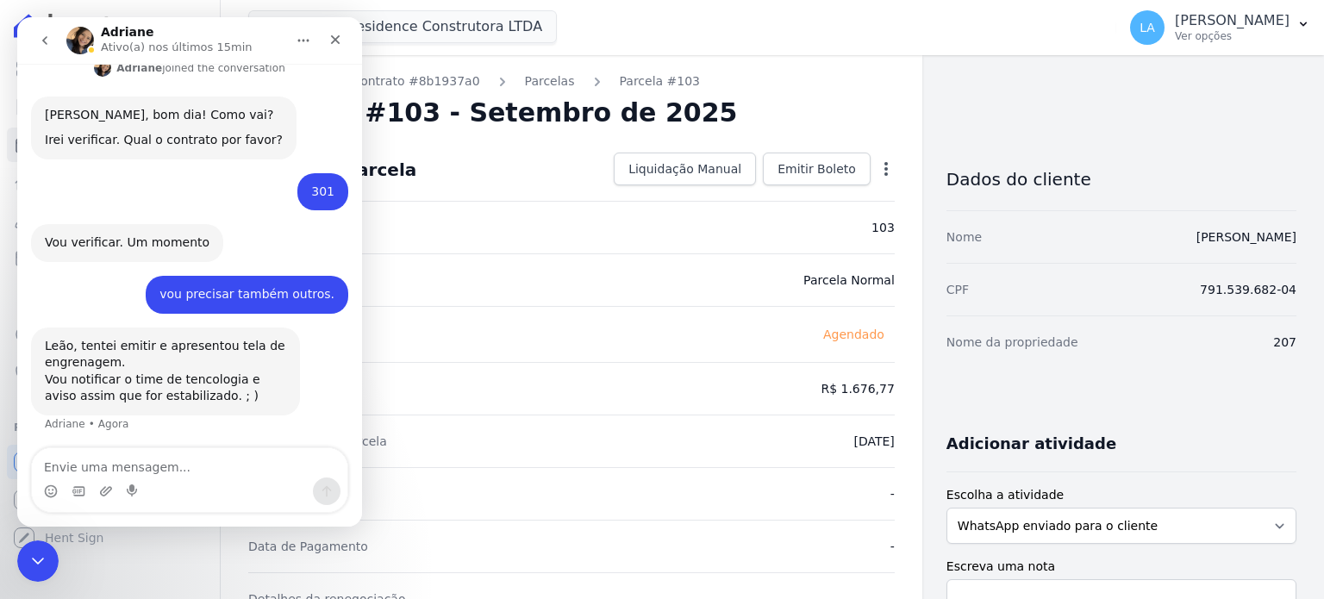
scroll to position [311, 0]
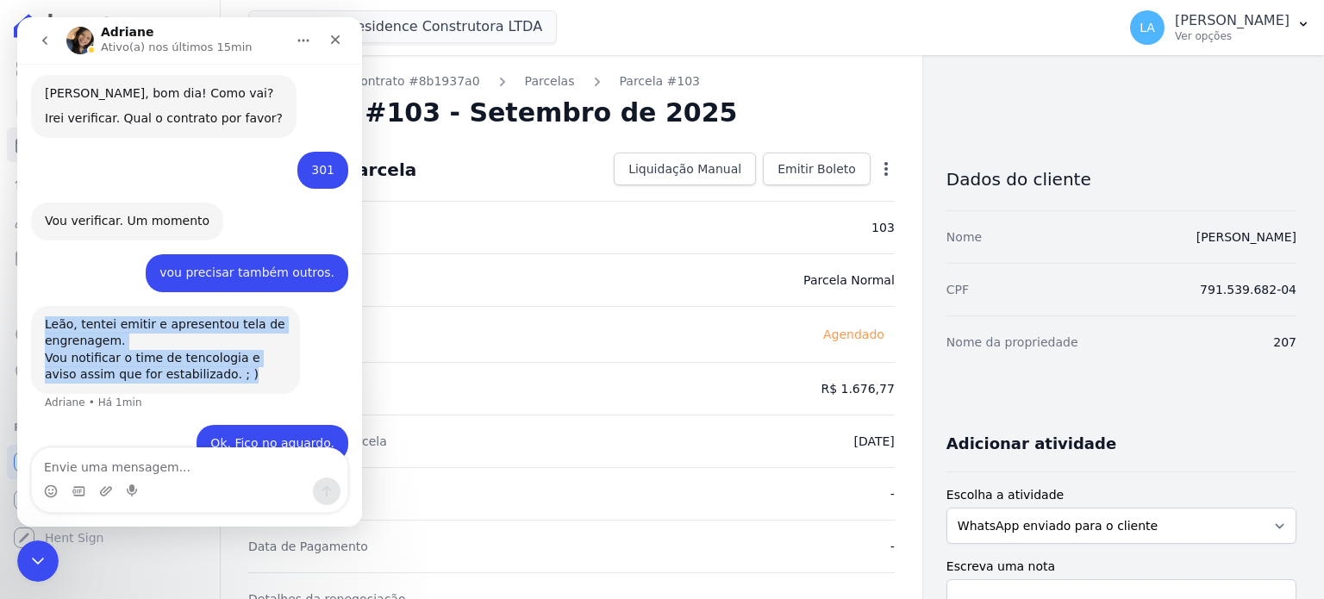
drag, startPoint x: 200, startPoint y: 340, endPoint x: 28, endPoint y: 308, distance: 174.6
click at [17, 290] on html "Adriane Ativo(a) nos últimos 15min Bom dia, fui fazer a emissão de uns boletos,…" at bounding box center [189, 271] width 345 height 509
copy div "Leão, tentei emitir e apresentou tela de engrenagem. Vou notificar o time de te…"
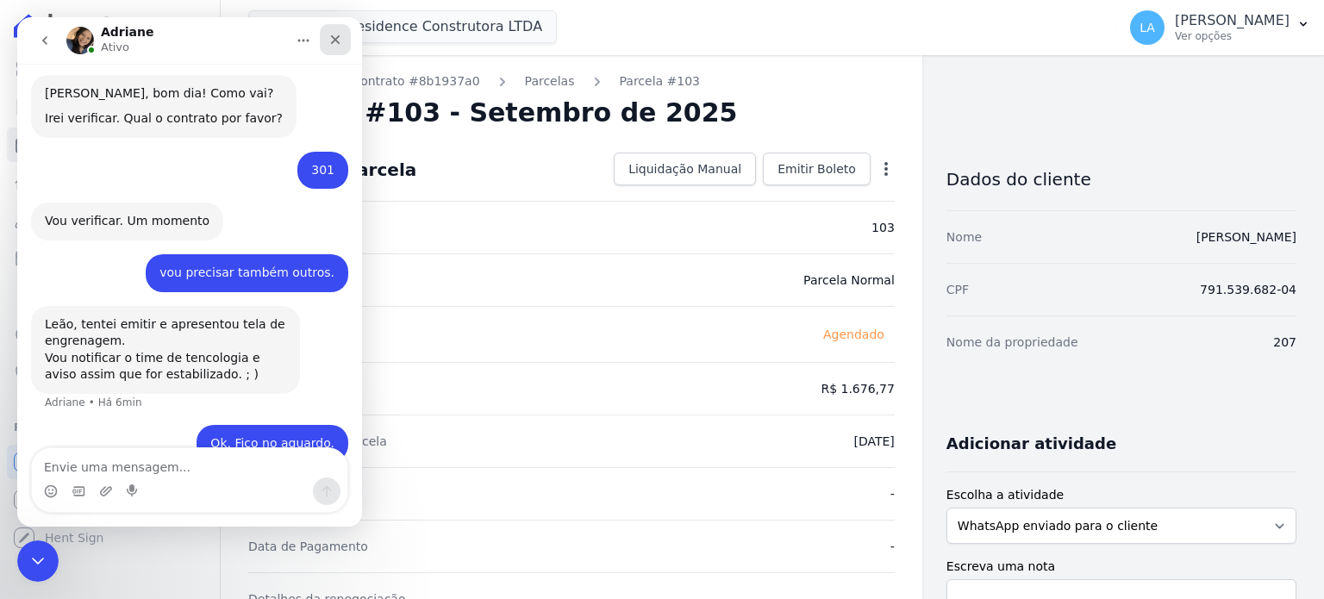
click at [334, 39] on icon "Fechar" at bounding box center [335, 39] width 9 height 9
